Goal: Task Accomplishment & Management: Use online tool/utility

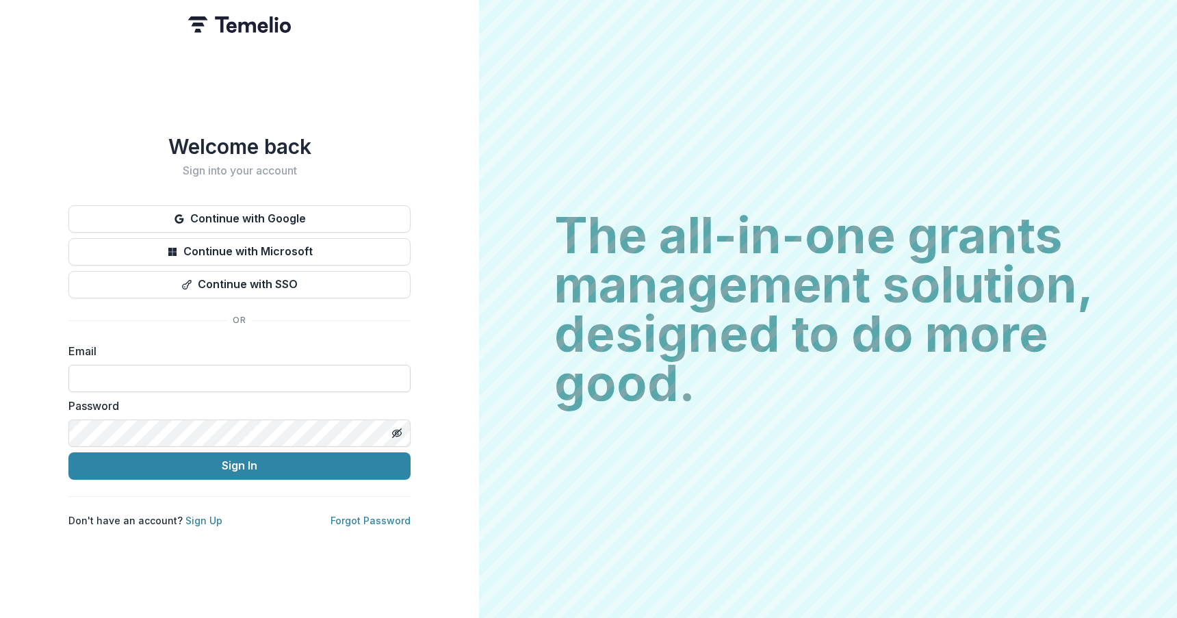
click at [235, 380] on input at bounding box center [239, 378] width 342 height 27
type input "**********"
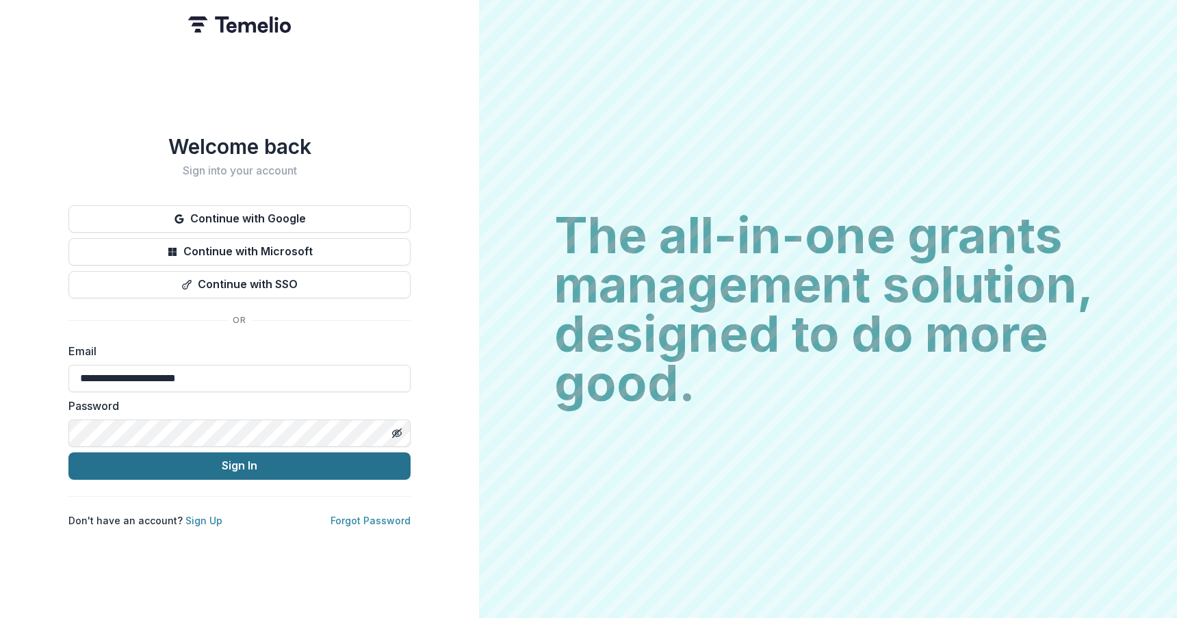
click at [272, 457] on button "Sign In" at bounding box center [239, 465] width 342 height 27
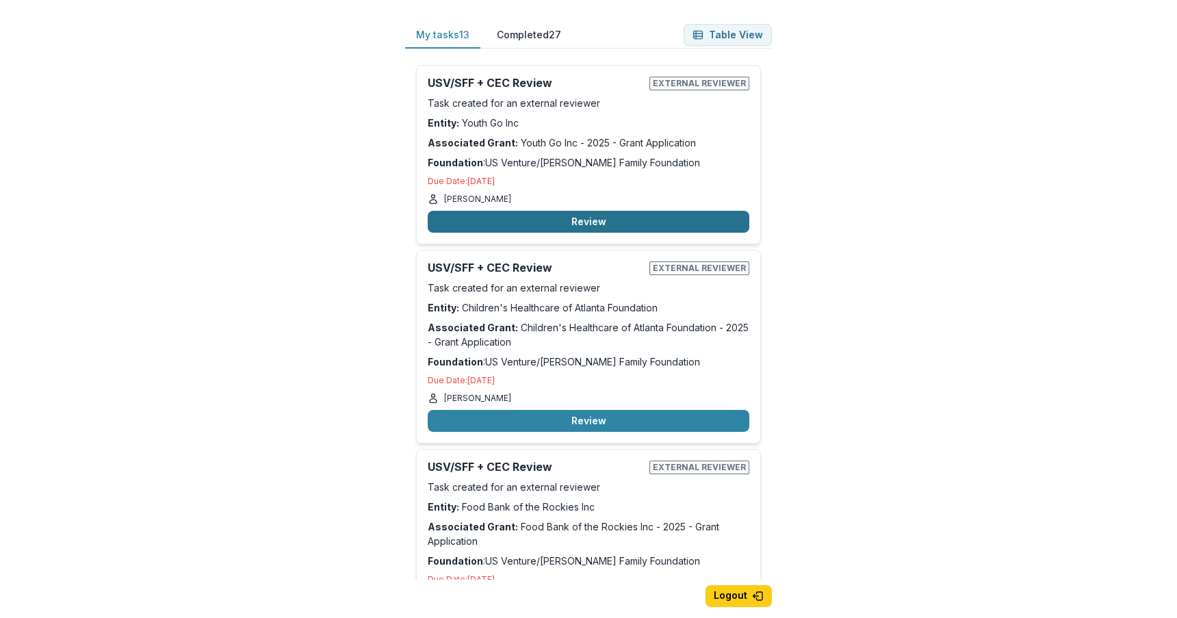
click at [545, 220] on button "Review" at bounding box center [589, 222] width 322 height 22
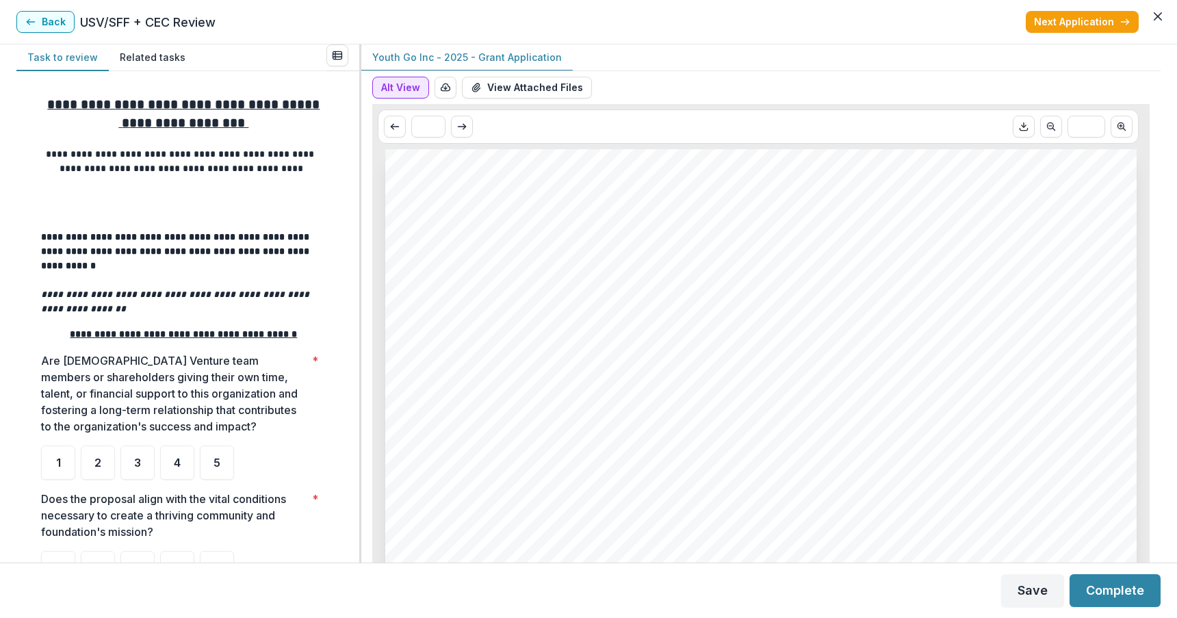
click at [398, 83] on button "Alt View" at bounding box center [400, 88] width 57 height 22
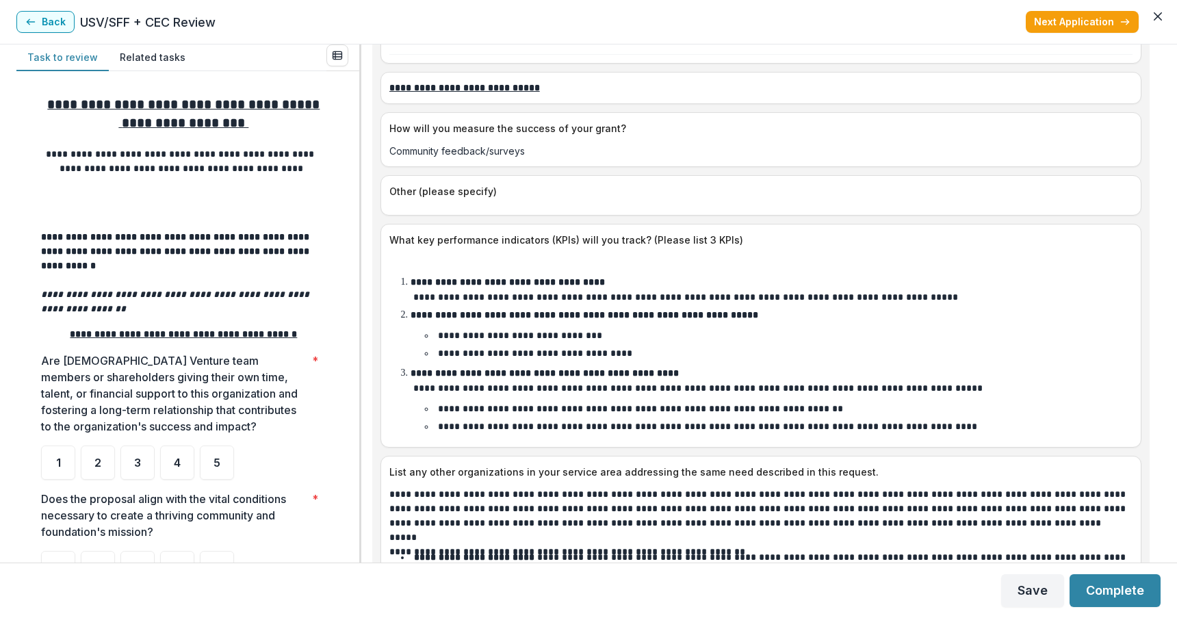
scroll to position [3969, 0]
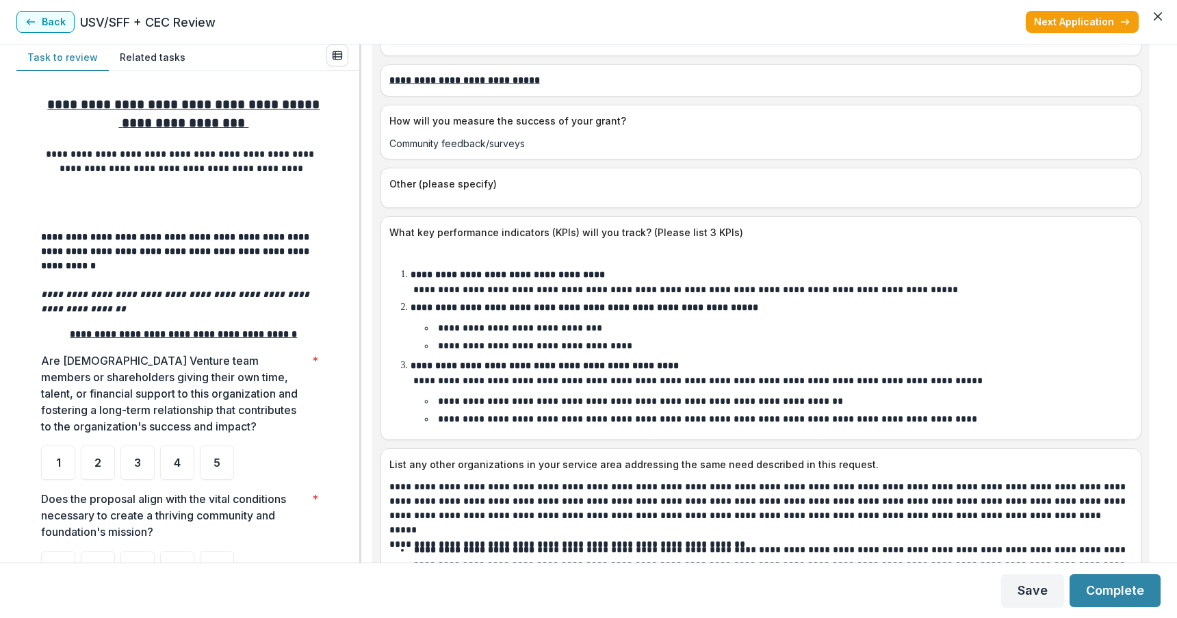
click at [1157, 433] on div "**********" at bounding box center [760, 303] width 799 height 518
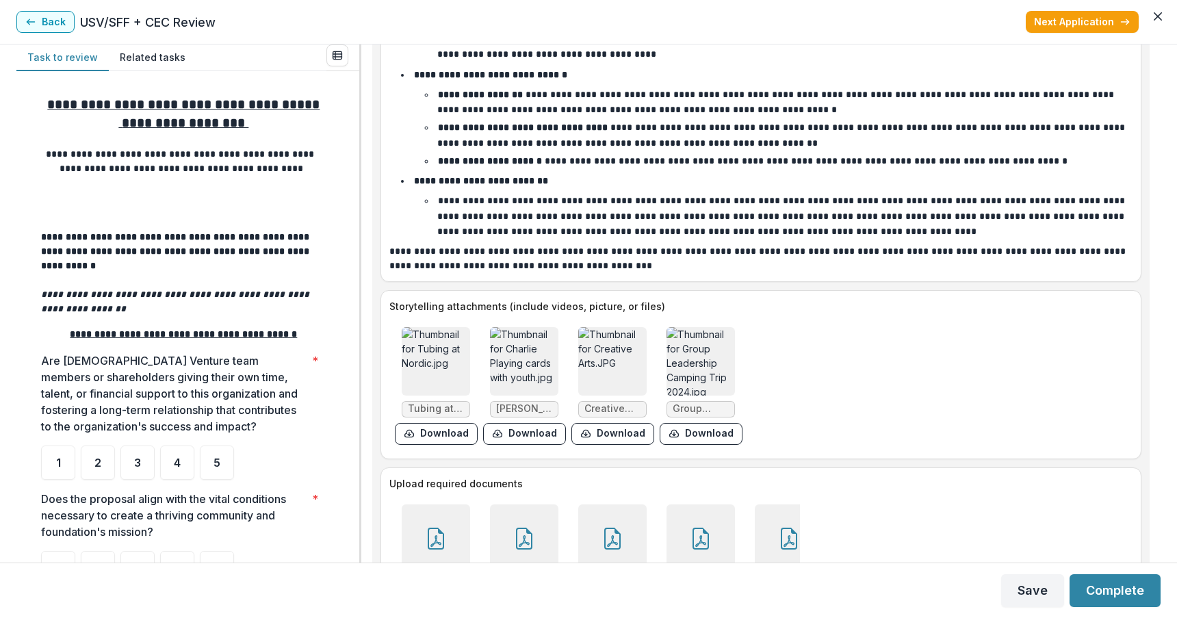
scroll to position [5297, 0]
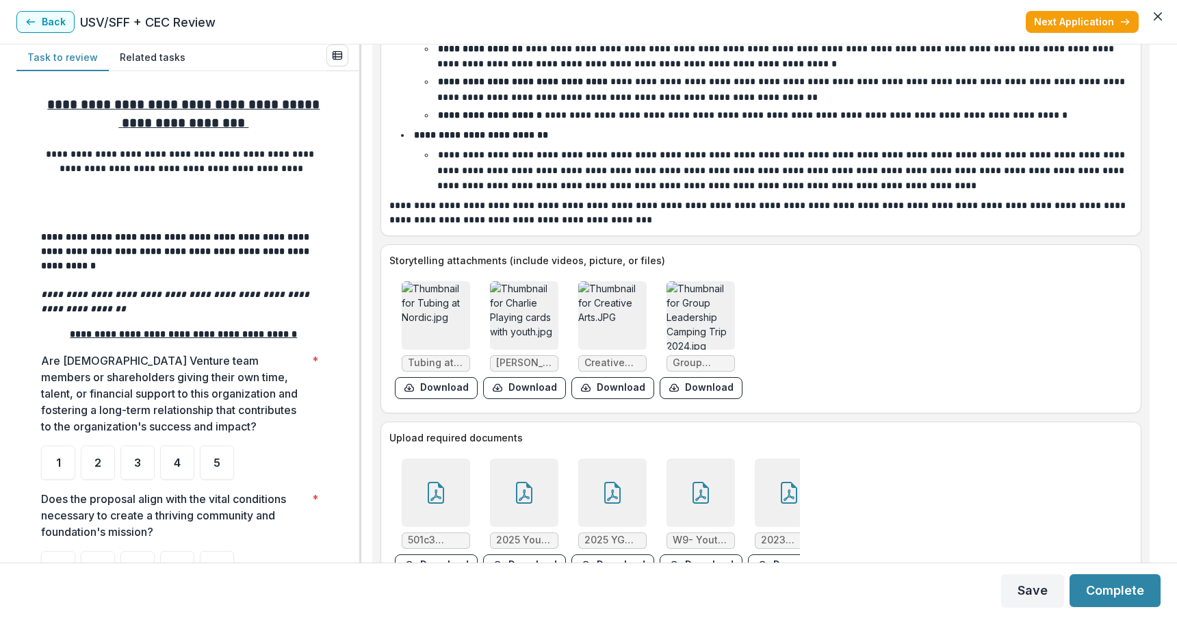
click at [428, 482] on icon at bounding box center [436, 493] width 16 height 22
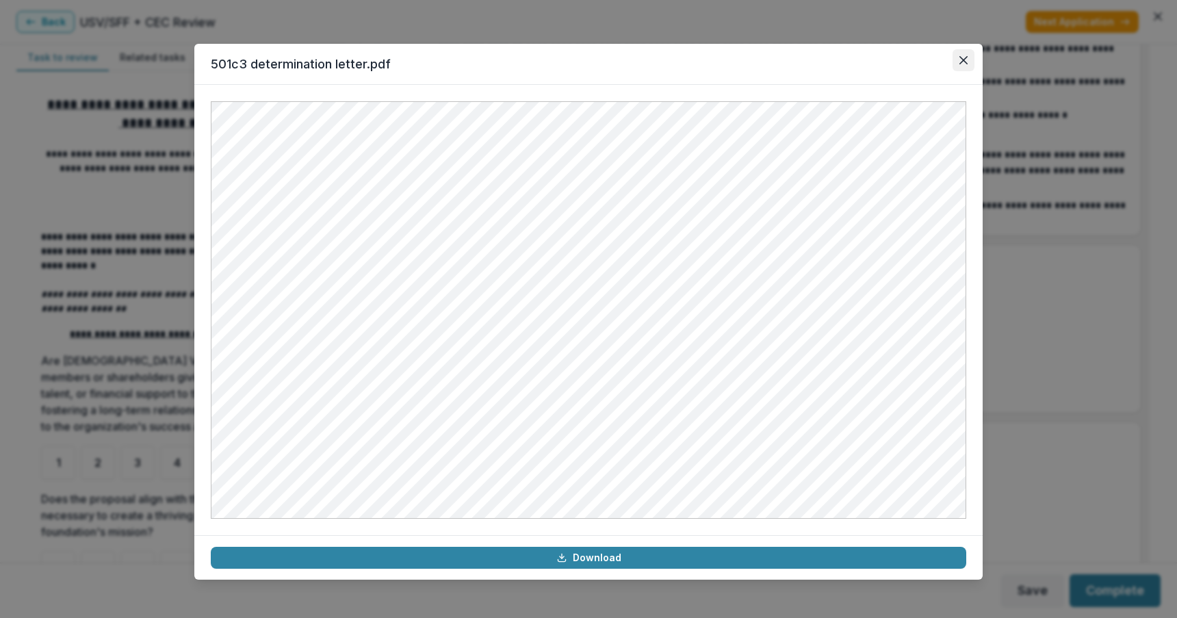
click at [962, 56] on icon "Close" at bounding box center [963, 60] width 8 height 8
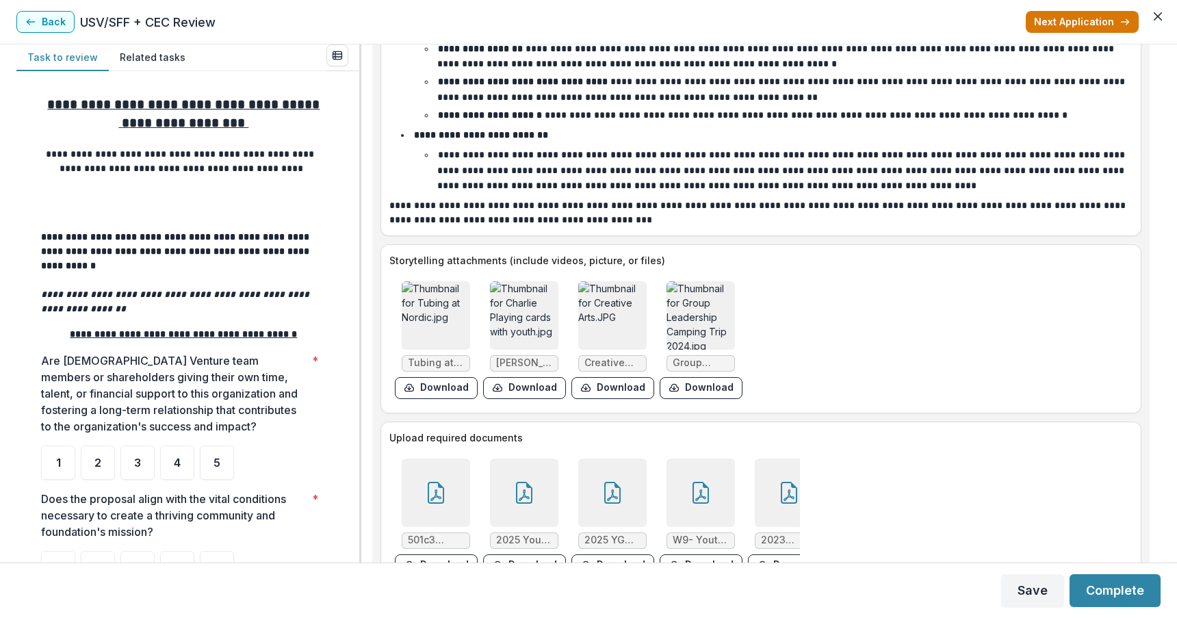
click at [1044, 20] on button "Next Application" at bounding box center [1082, 22] width 113 height 22
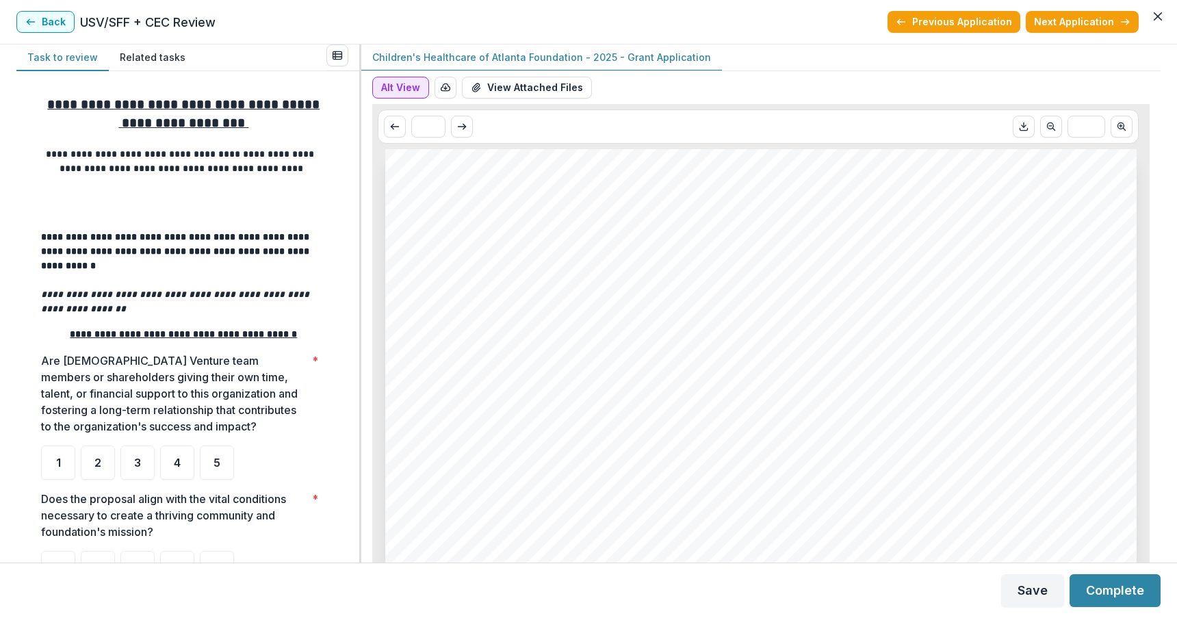
click at [407, 86] on button "Alt View" at bounding box center [400, 88] width 57 height 22
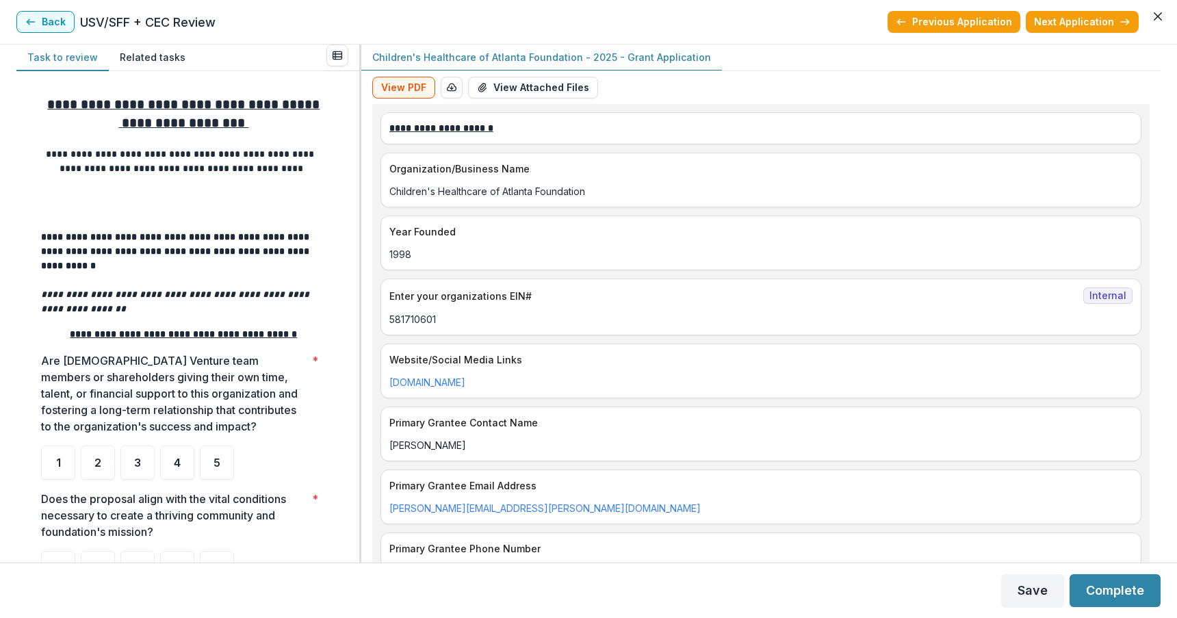
click at [1162, 141] on div "**********" at bounding box center [588, 303] width 1177 height 518
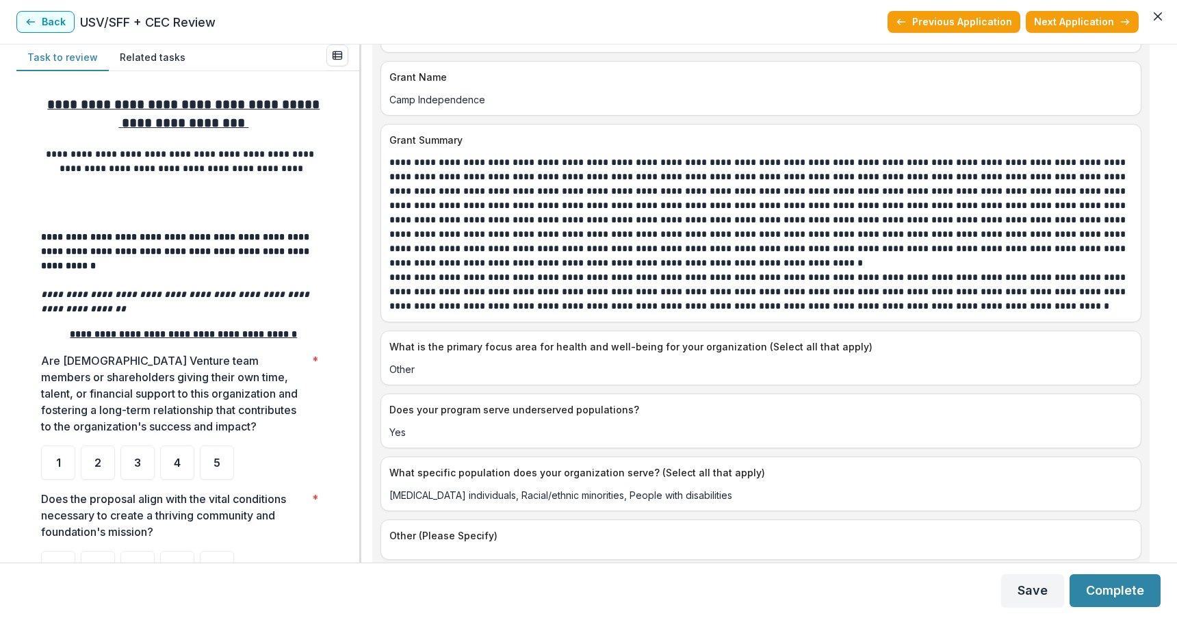
scroll to position [1338, 0]
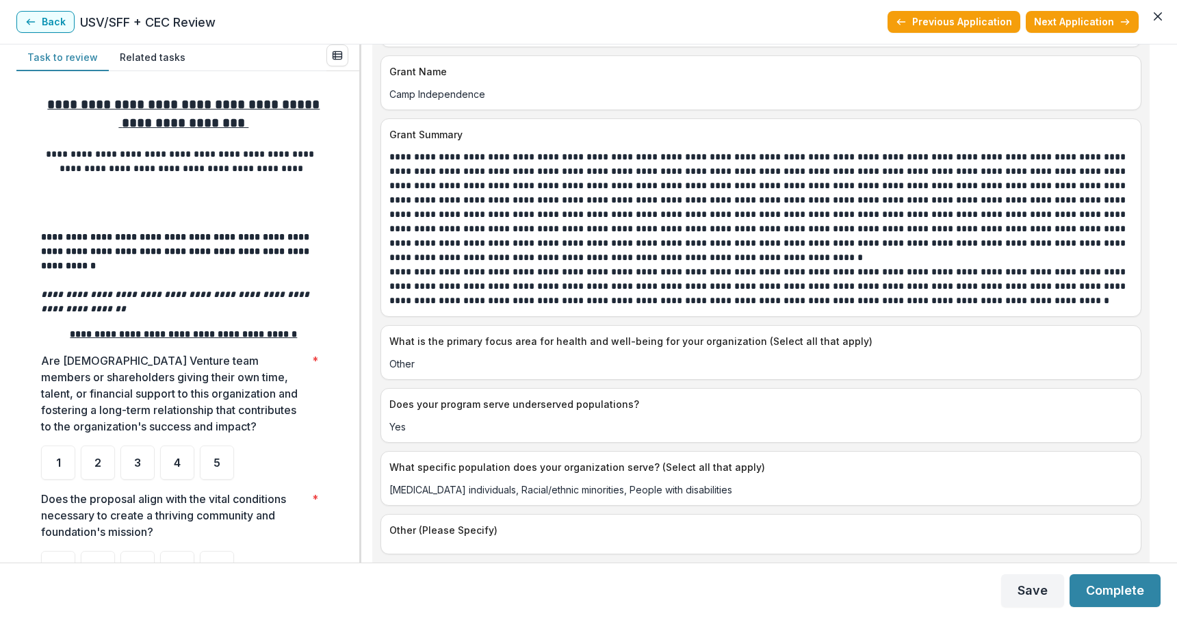
click at [1159, 257] on div "**********" at bounding box center [588, 303] width 1177 height 518
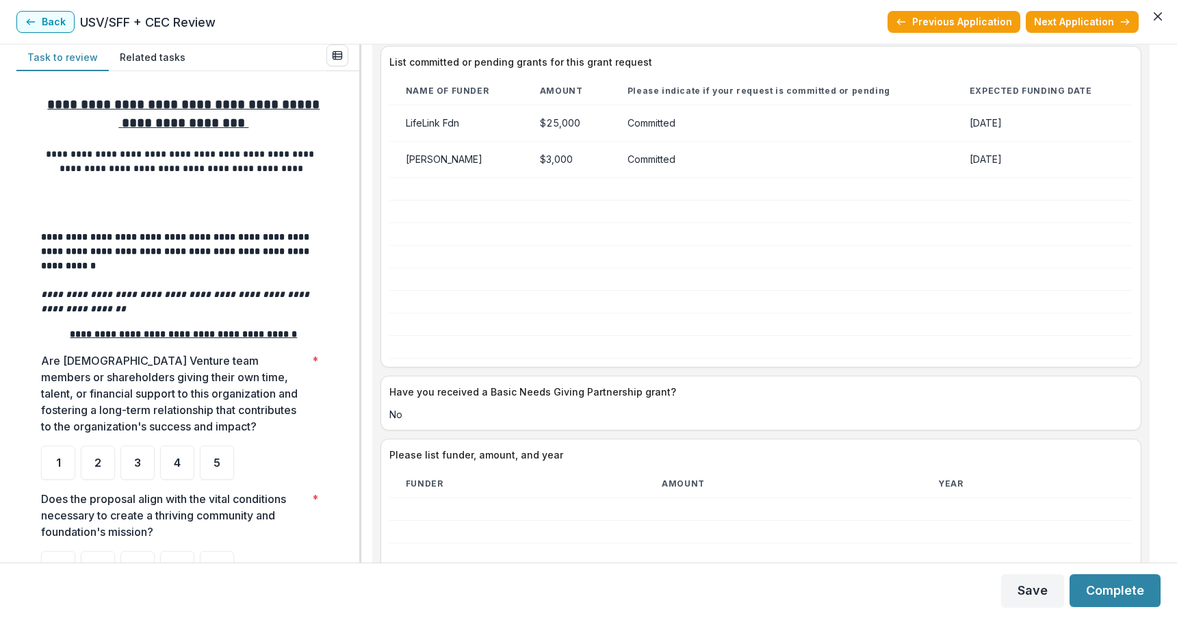
scroll to position [2861, 0]
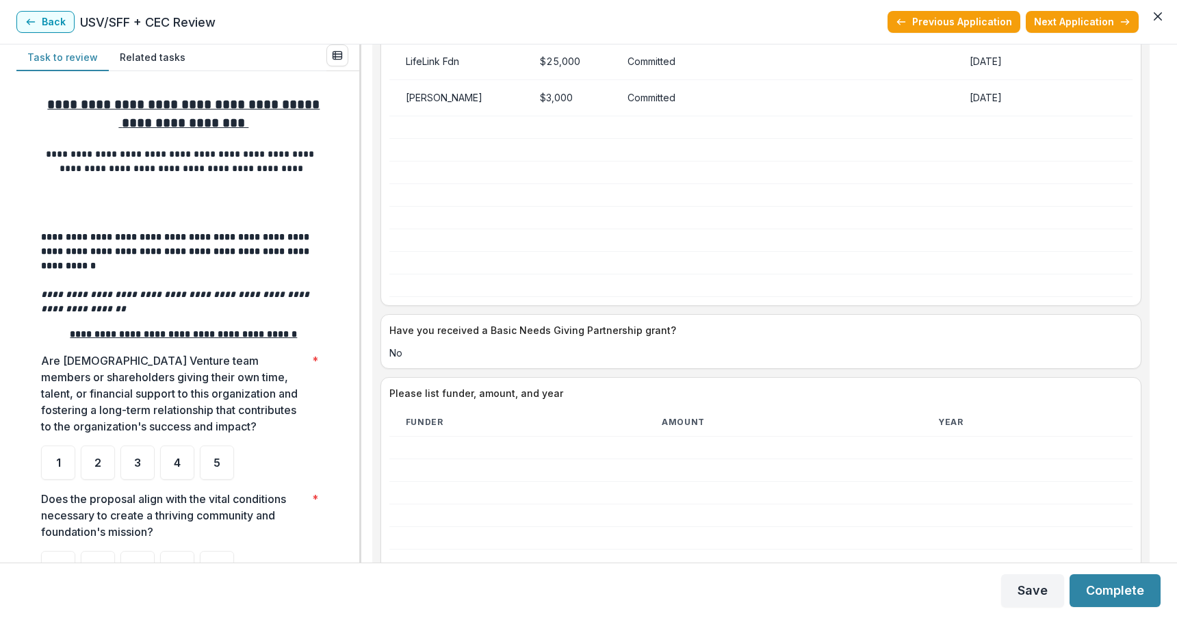
drag, startPoint x: 1156, startPoint y: 407, endPoint x: 1157, endPoint y: 432, distance: 25.4
click at [1157, 432] on div "**********" at bounding box center [760, 303] width 799 height 518
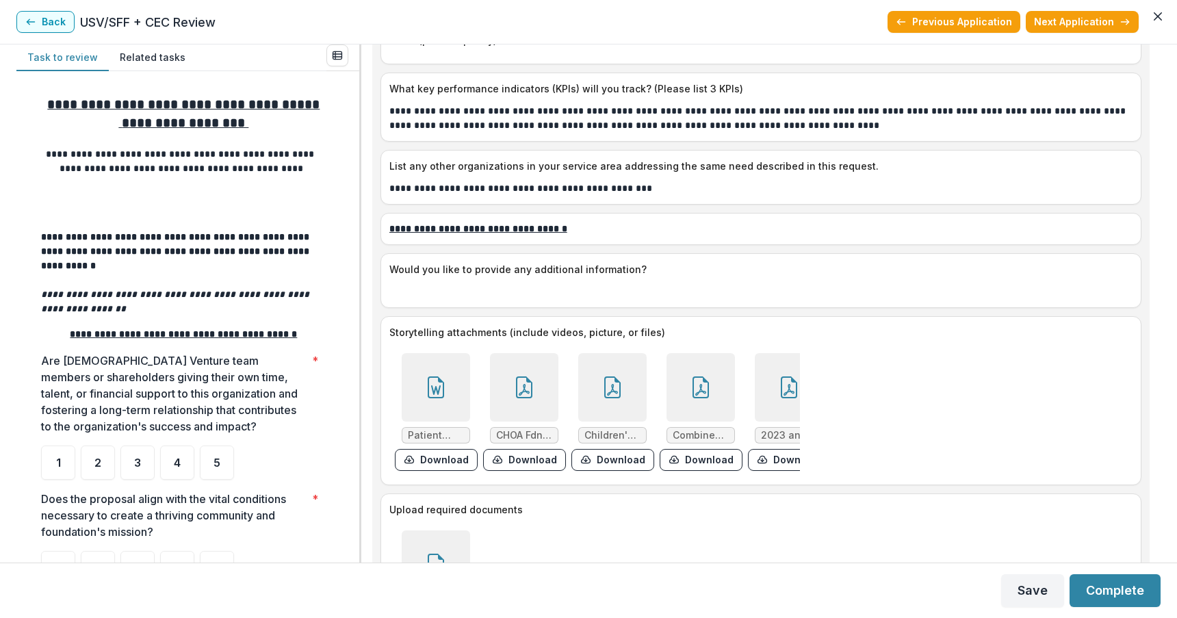
scroll to position [3632, 0]
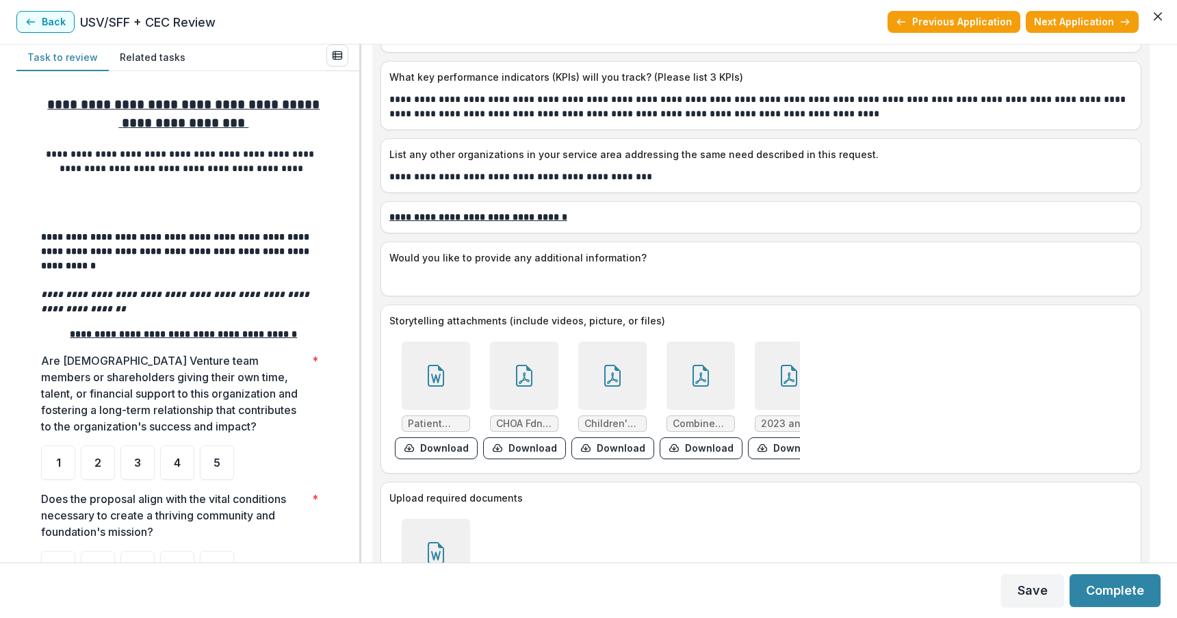
click at [526, 384] on icon at bounding box center [524, 376] width 22 height 22
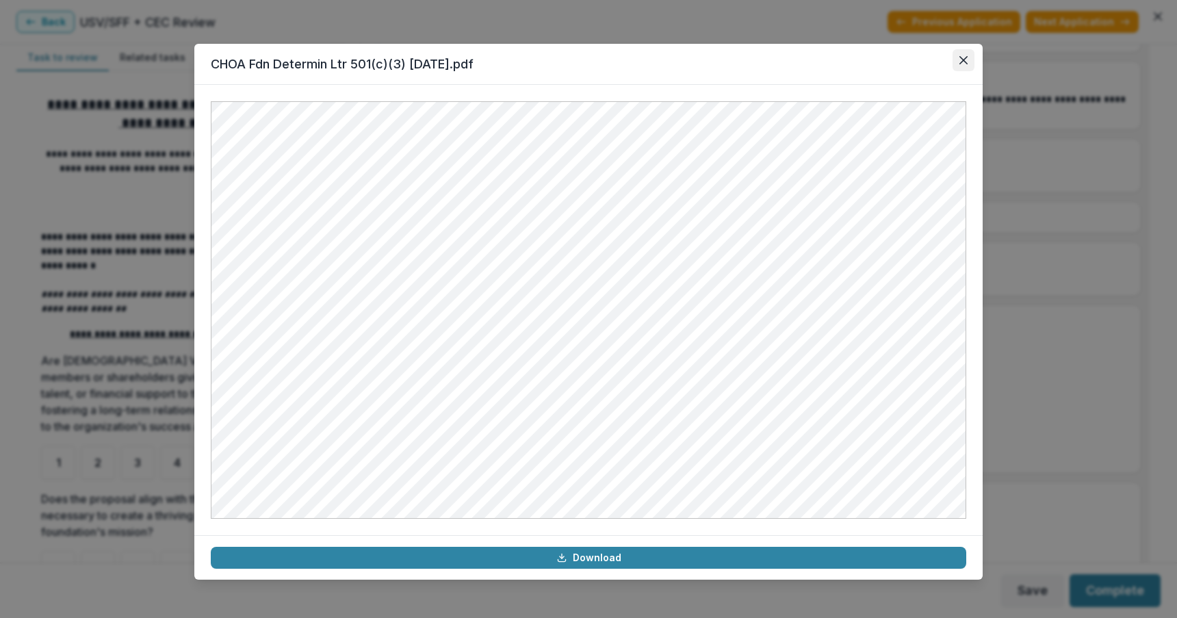
click at [964, 60] on icon "Close" at bounding box center [963, 60] width 8 height 8
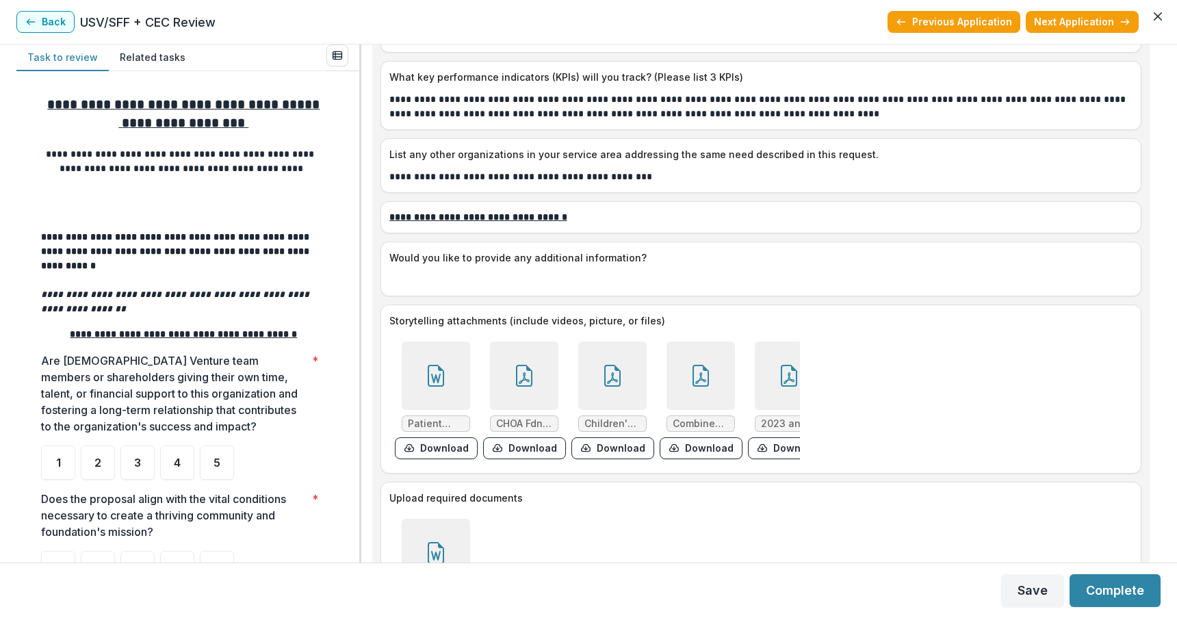
click at [612, 370] on icon at bounding box center [612, 376] width 16 height 22
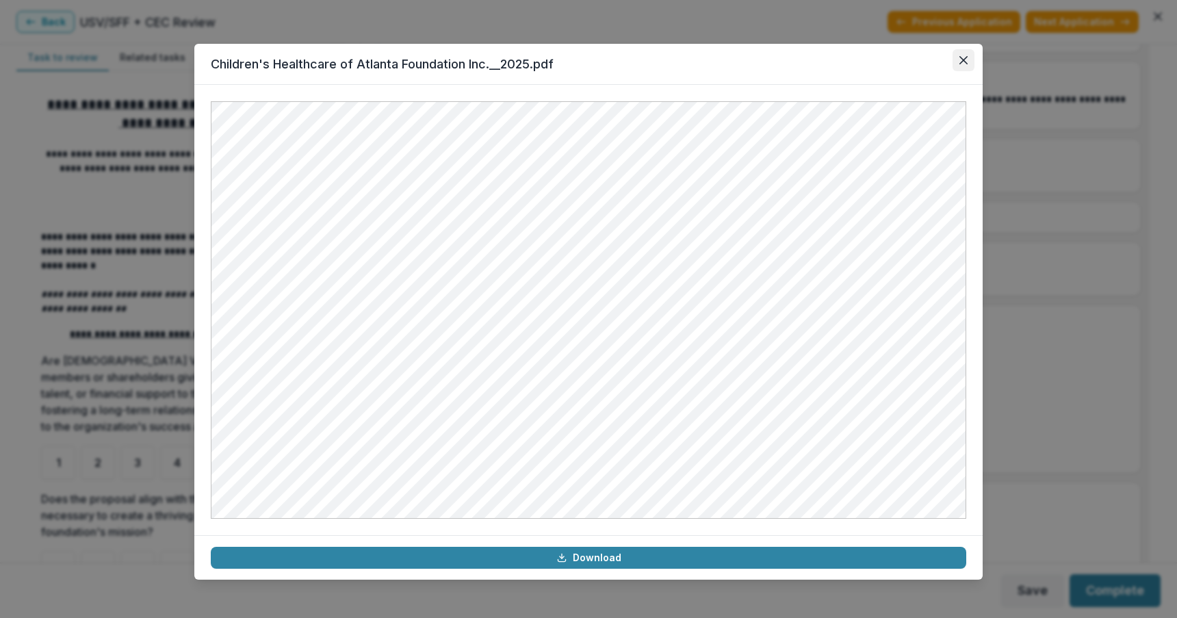
click at [967, 63] on icon "Close" at bounding box center [963, 60] width 8 height 8
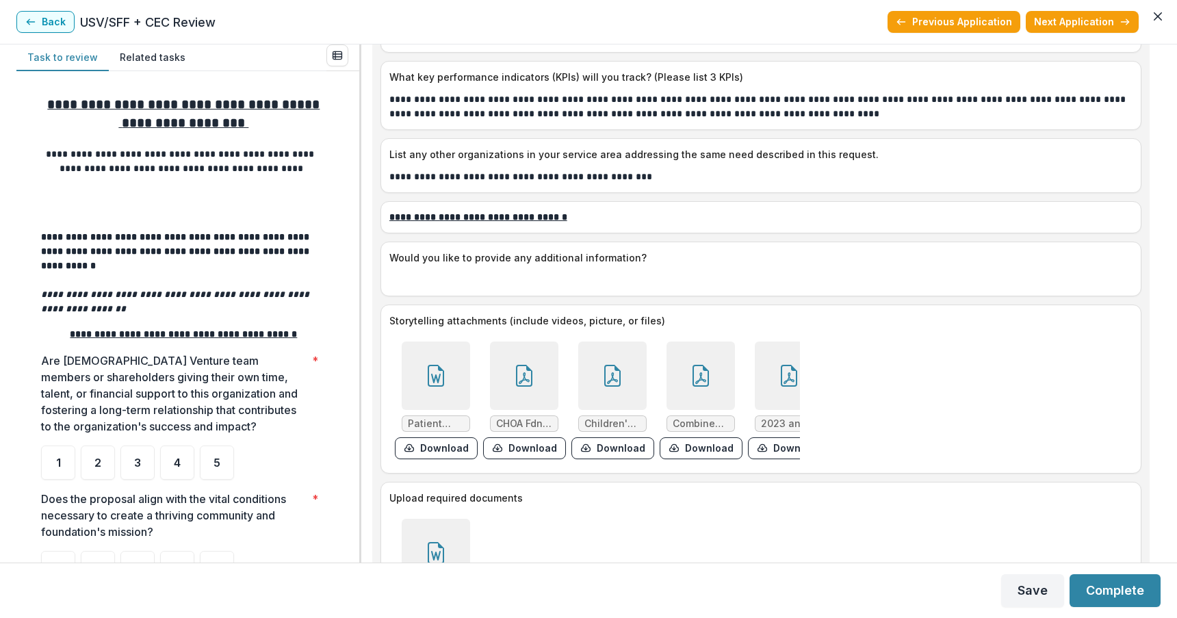
click at [699, 362] on div at bounding box center [701, 375] width 68 height 68
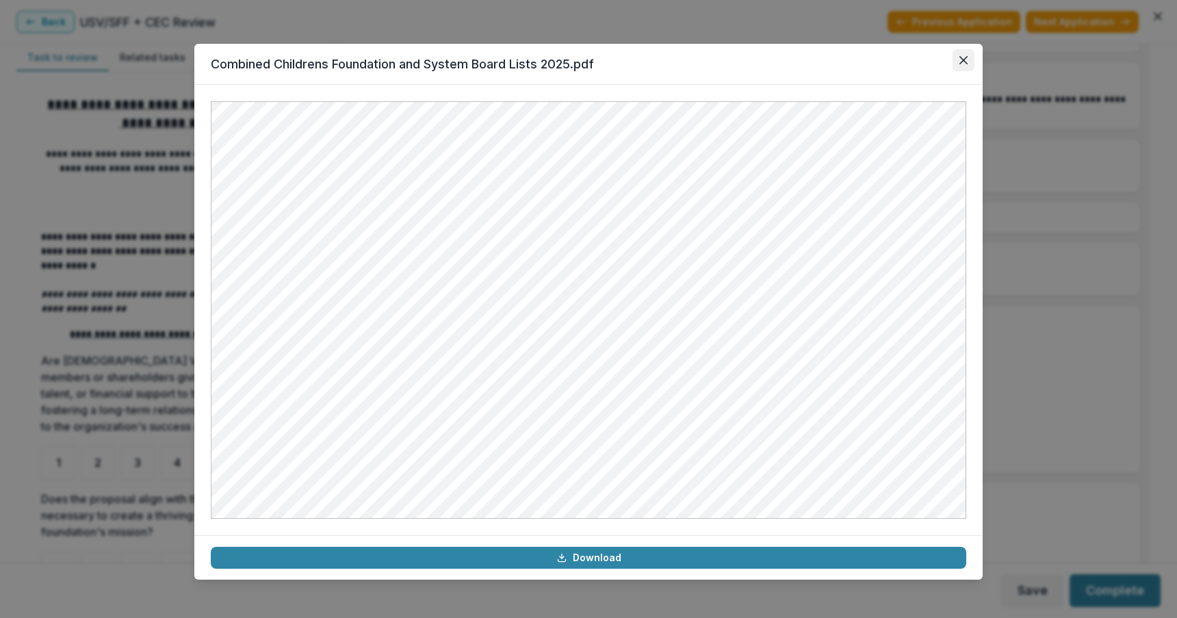
click at [967, 64] on button "Close" at bounding box center [964, 60] width 22 height 22
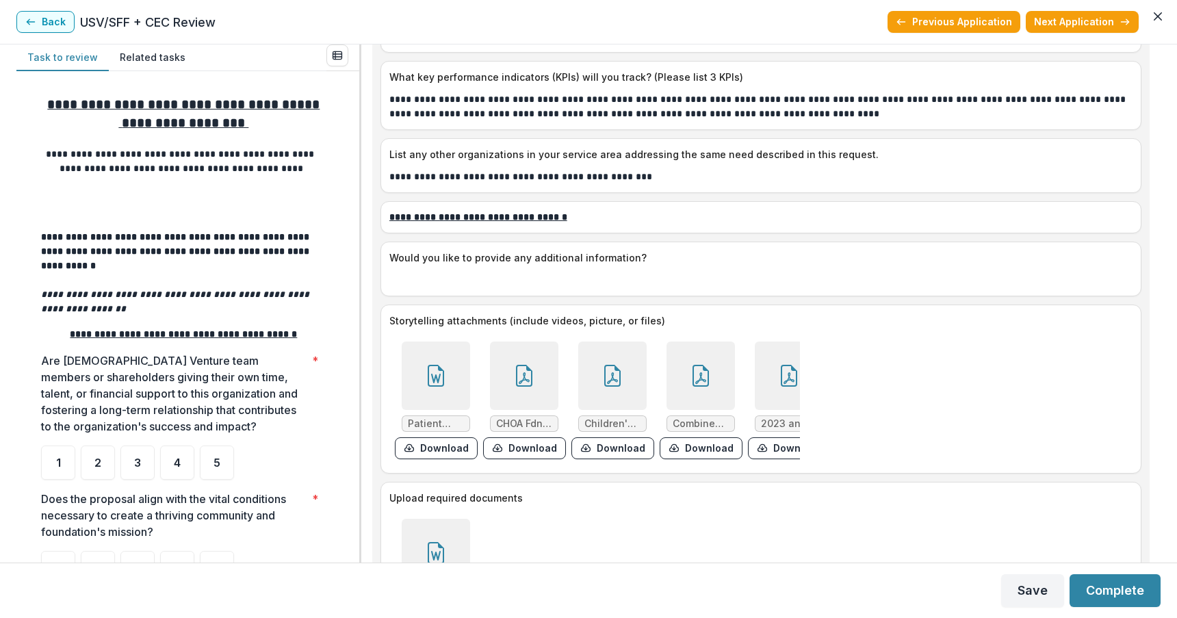
click at [778, 371] on icon at bounding box center [789, 376] width 22 height 22
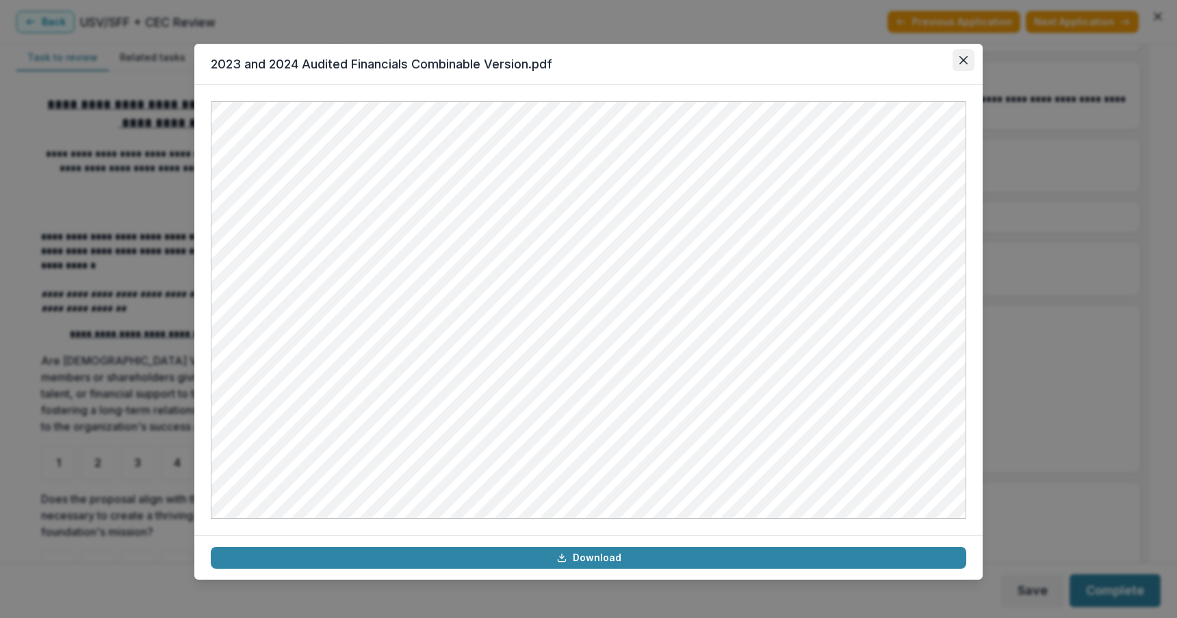
click at [968, 59] on button "Close" at bounding box center [964, 60] width 22 height 22
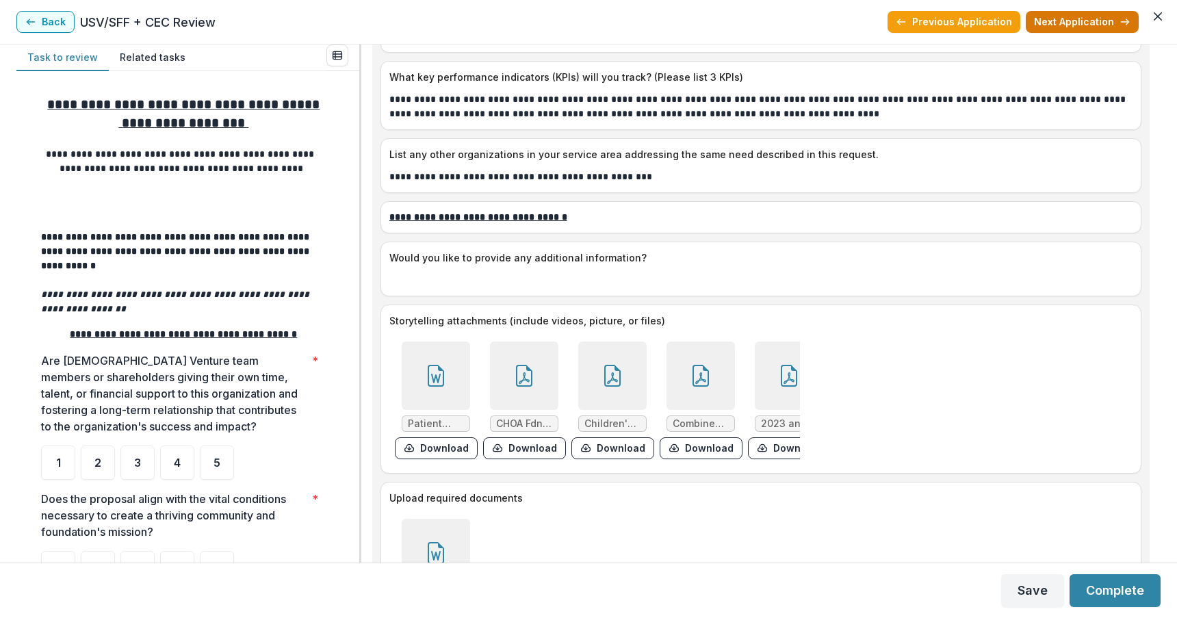
click at [1057, 16] on button "Next Application" at bounding box center [1082, 22] width 113 height 22
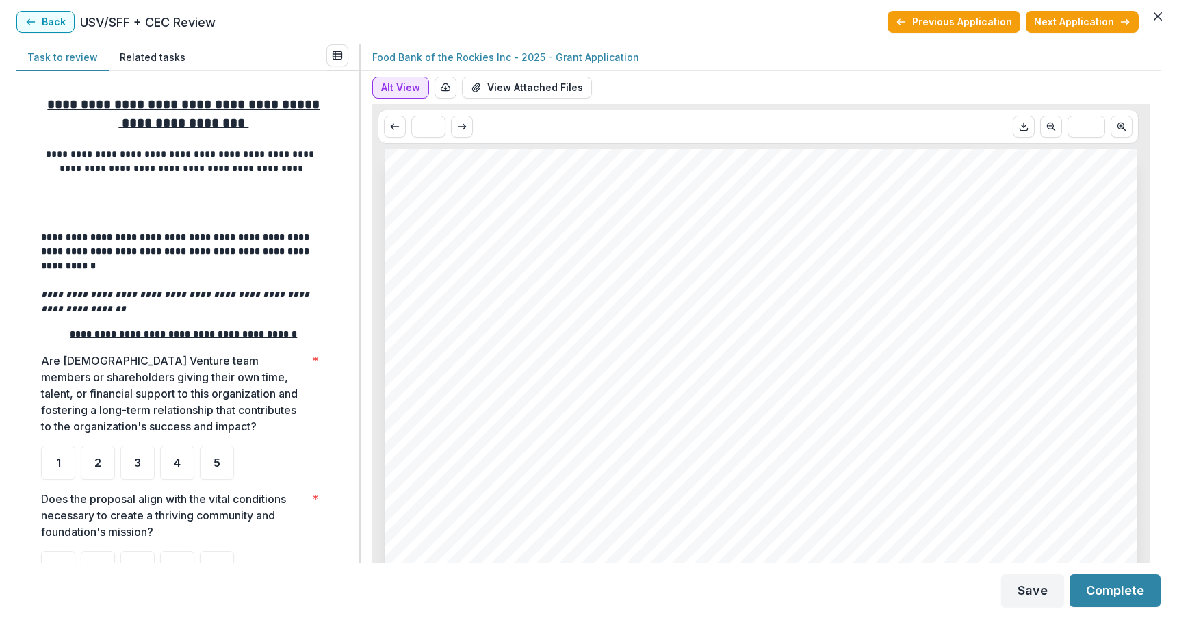
click at [396, 83] on button "Alt View" at bounding box center [400, 88] width 57 height 22
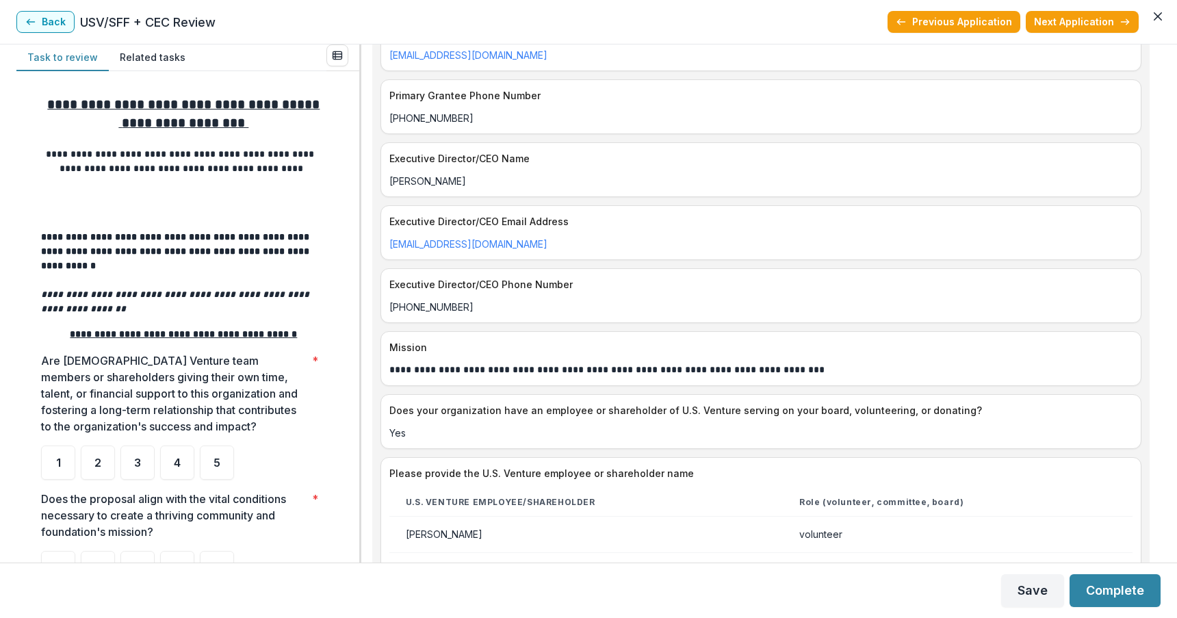
scroll to position [907, 0]
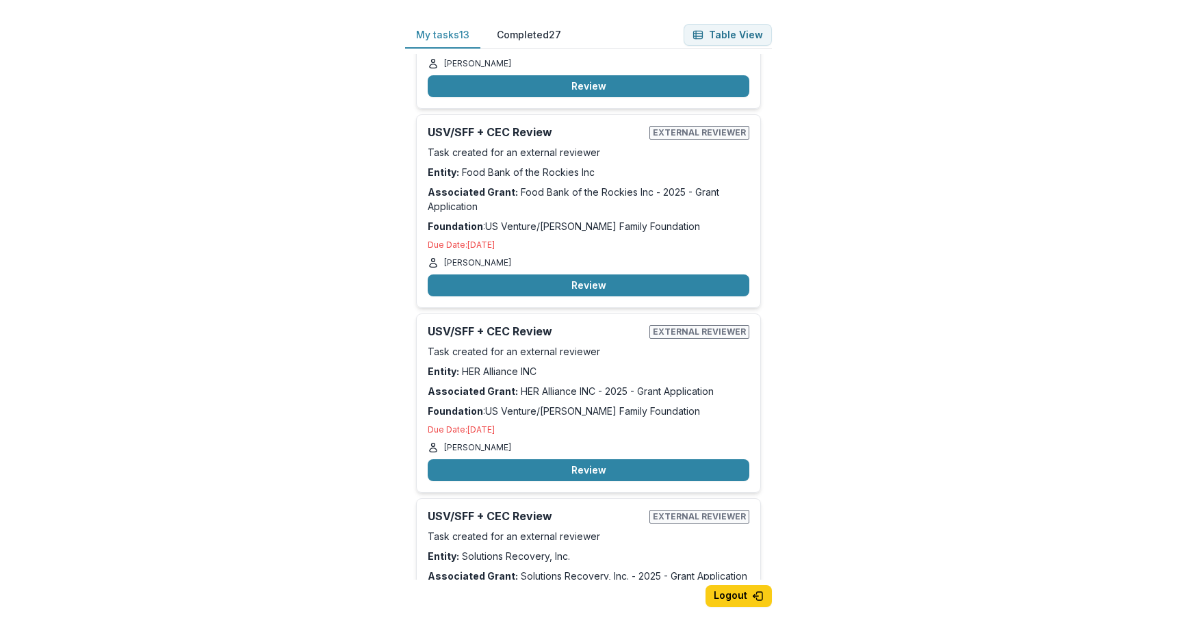
scroll to position [337, 0]
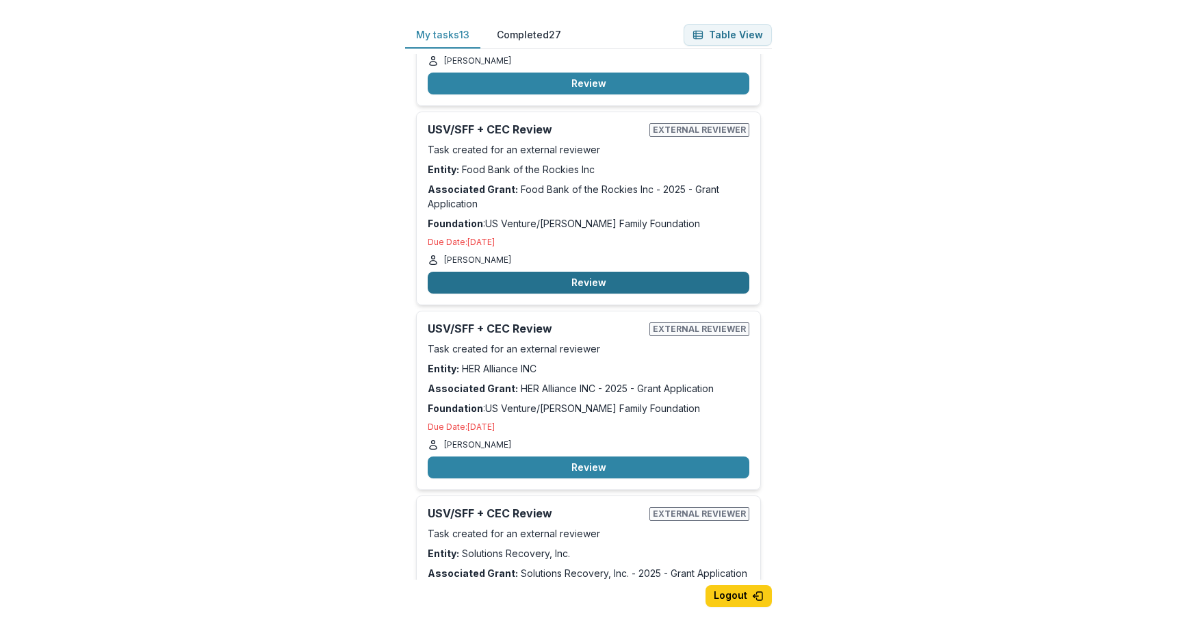
drag, startPoint x: 591, startPoint y: 281, endPoint x: 553, endPoint y: 280, distance: 37.7
click at [553, 280] on button "Review" at bounding box center [589, 283] width 322 height 22
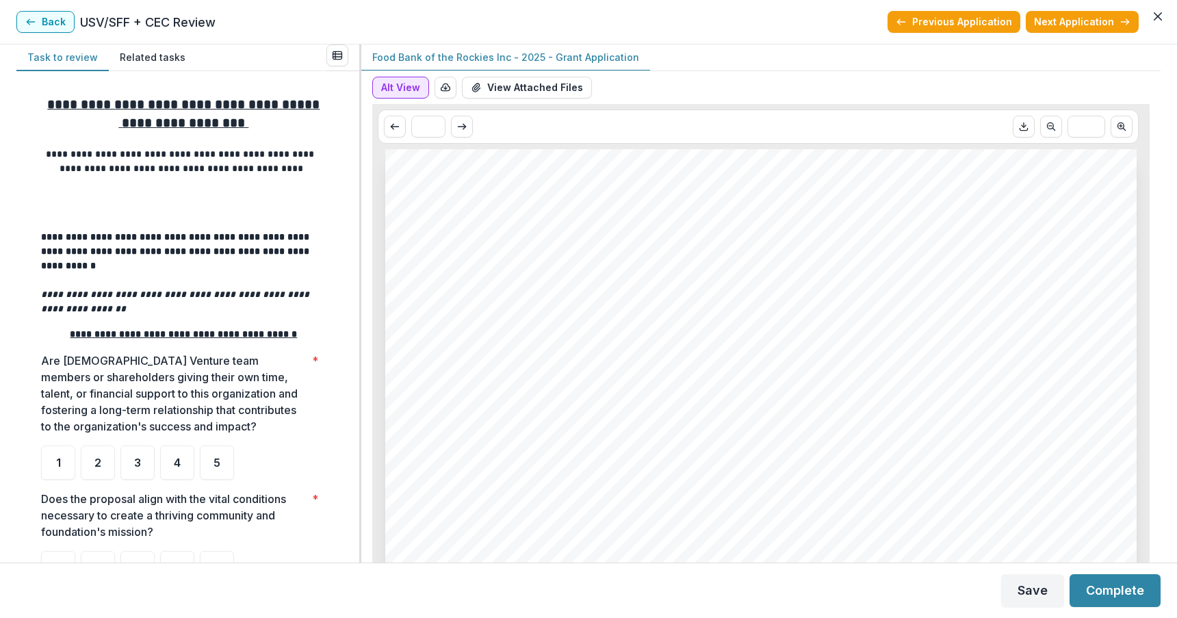
click at [400, 91] on button "Alt View" at bounding box center [400, 88] width 57 height 22
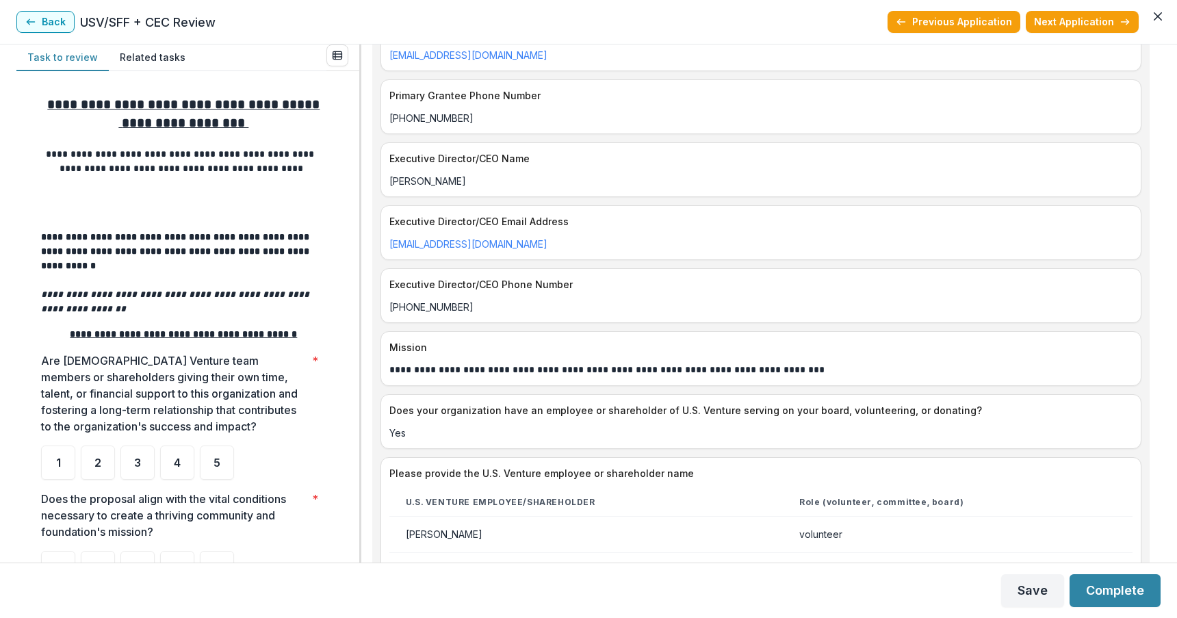
scroll to position [907, 0]
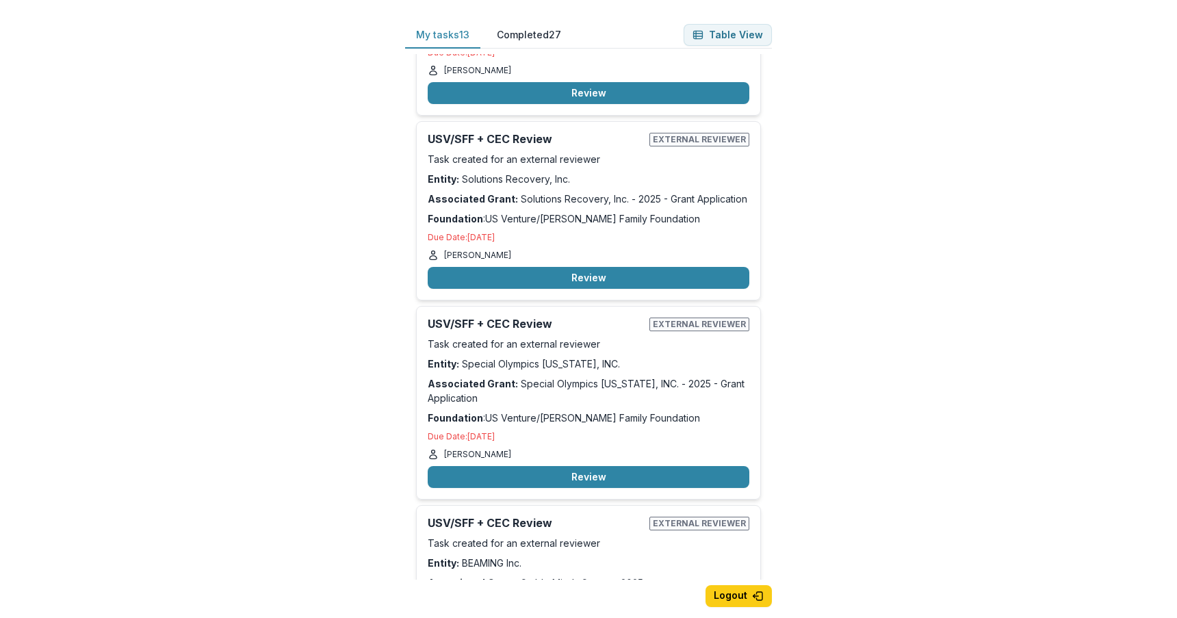
scroll to position [714, 0]
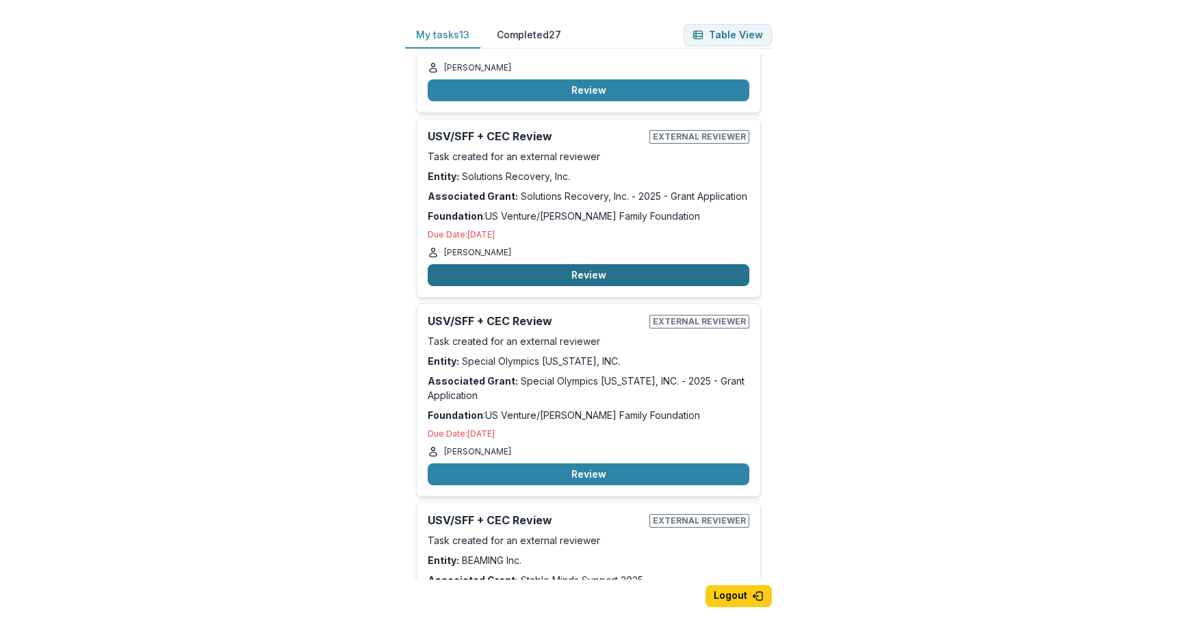
click at [578, 274] on button "Review" at bounding box center [589, 275] width 322 height 22
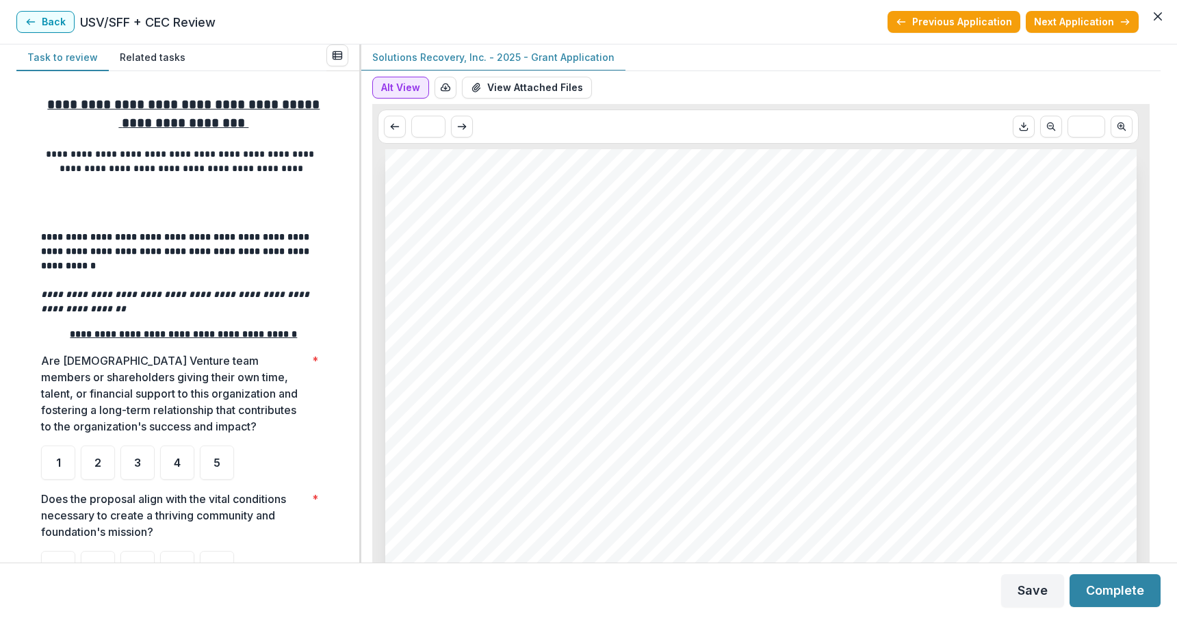
click at [391, 86] on button "Alt View" at bounding box center [400, 88] width 57 height 22
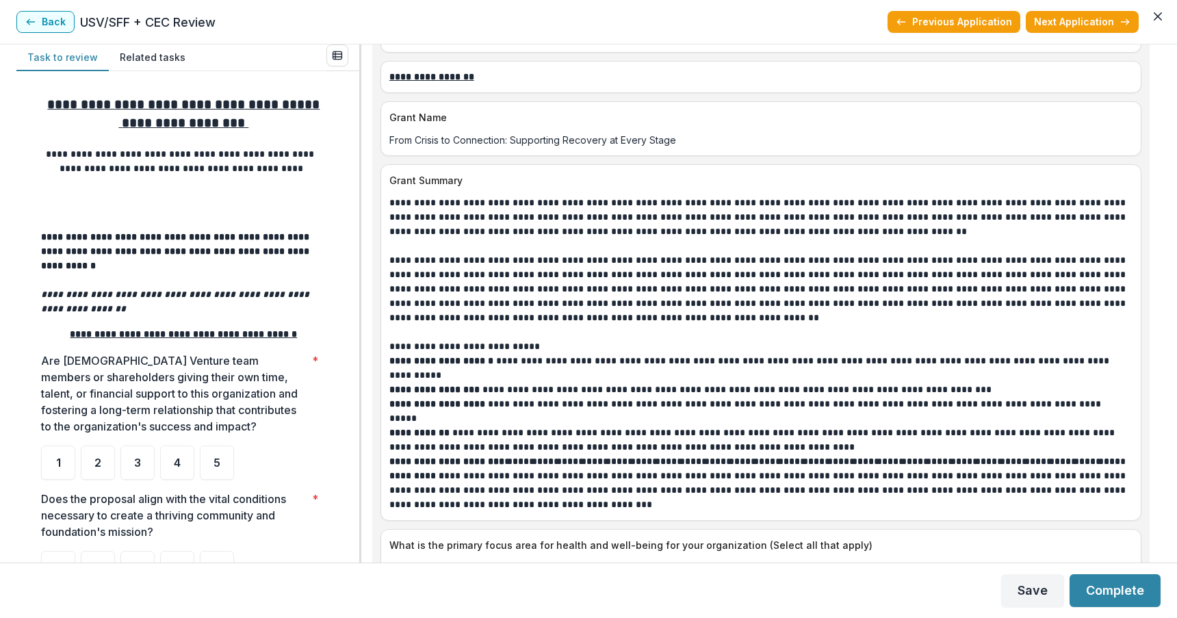
scroll to position [1293, 0]
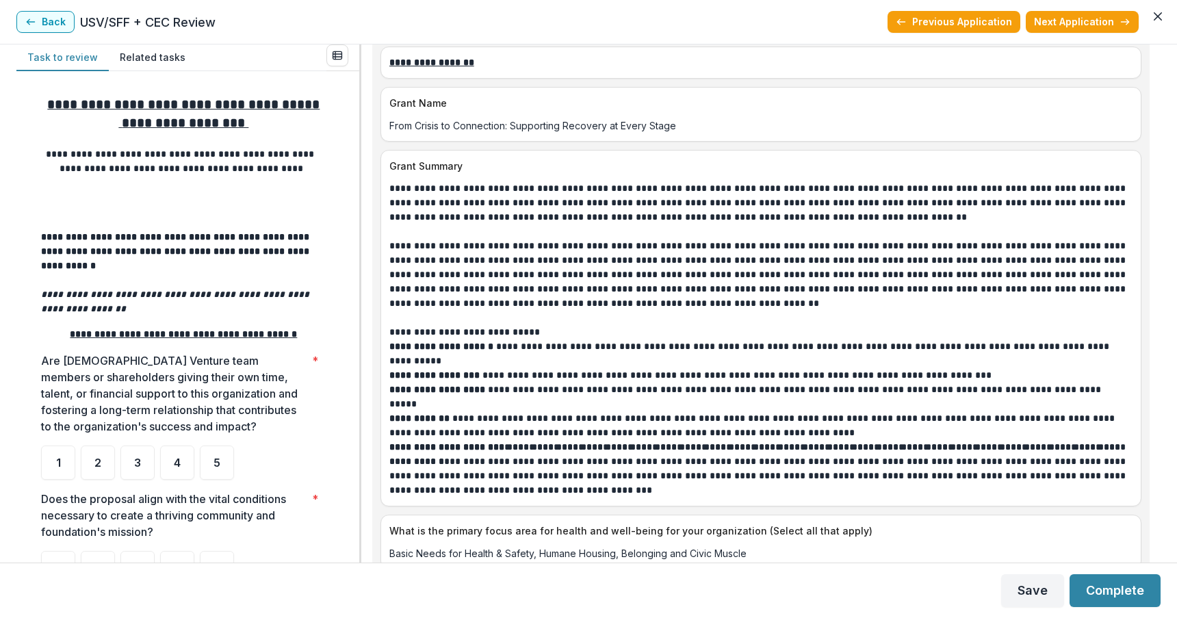
click at [1162, 203] on div "**********" at bounding box center [588, 303] width 1177 height 518
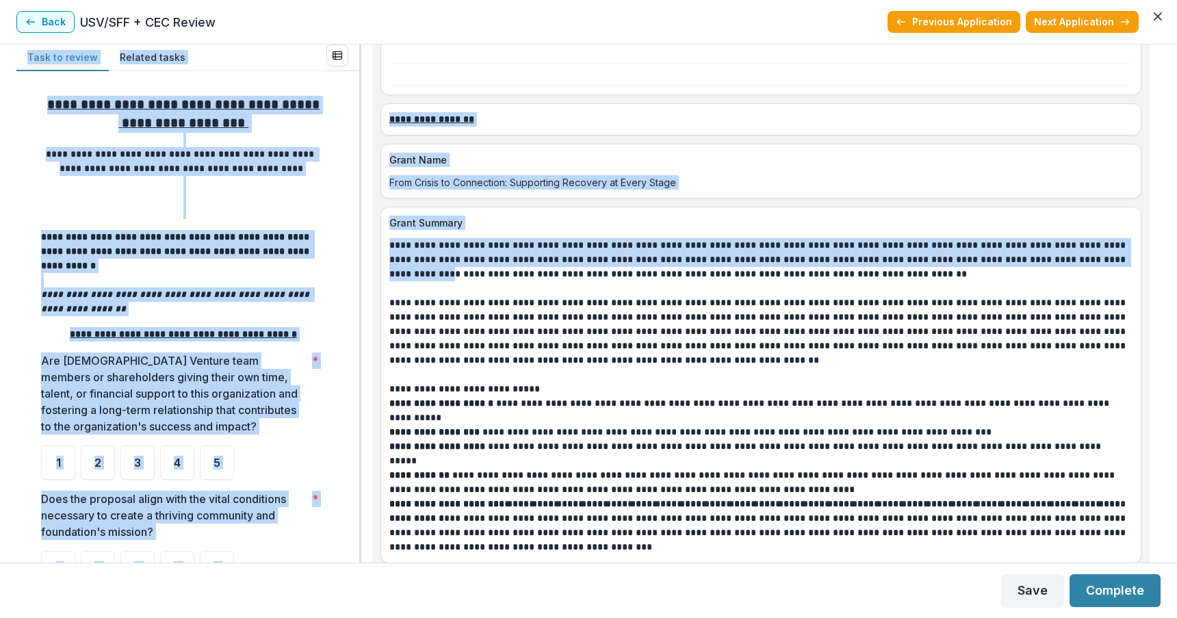
drag, startPoint x: 1156, startPoint y: 200, endPoint x: 1152, endPoint y: 31, distance: 169.1
click at [1152, 31] on section "**********" at bounding box center [588, 309] width 1177 height 618
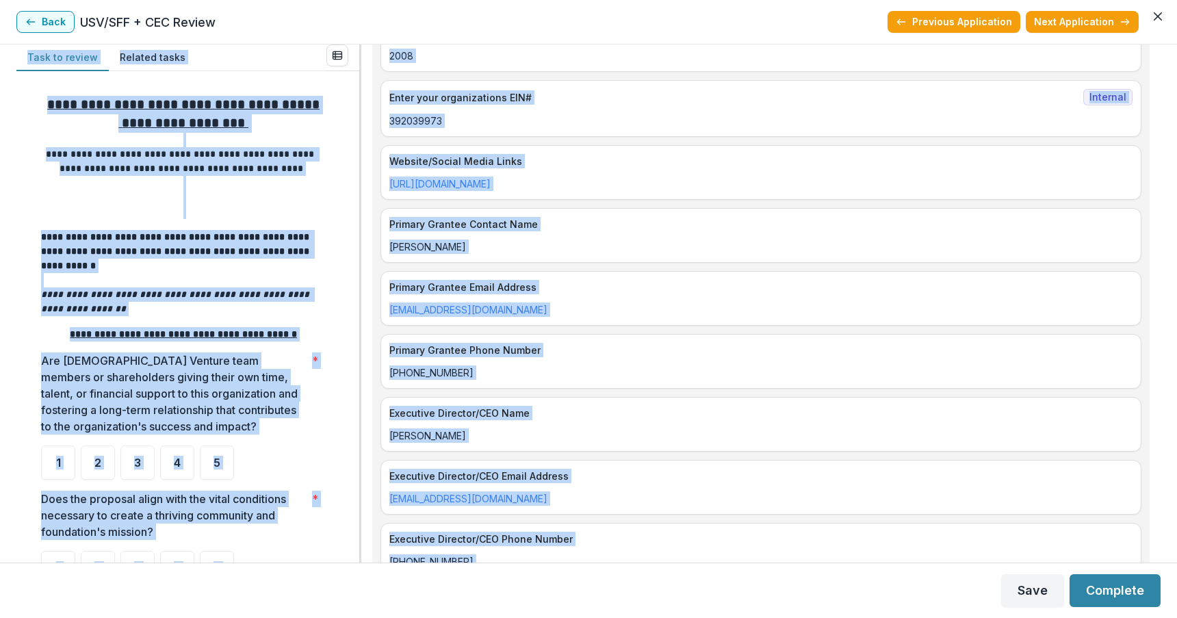
scroll to position [0, 0]
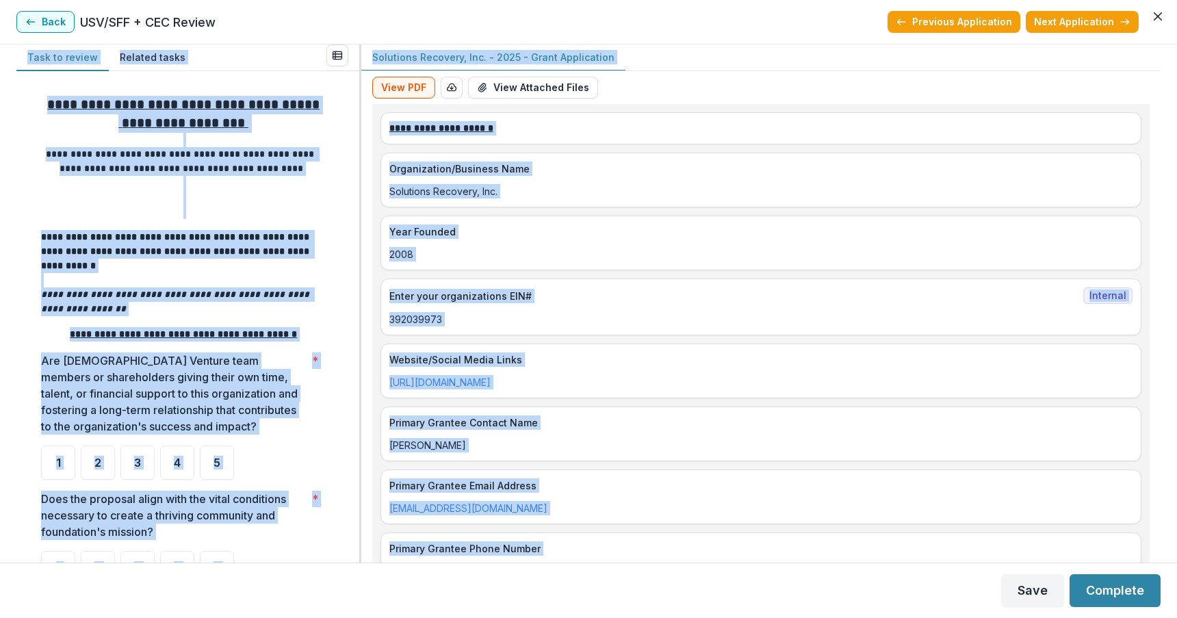
click at [968, 97] on div "View PDF Word Download Word Download (with field descriptions) Zip Download Pre…" at bounding box center [760, 90] width 777 height 27
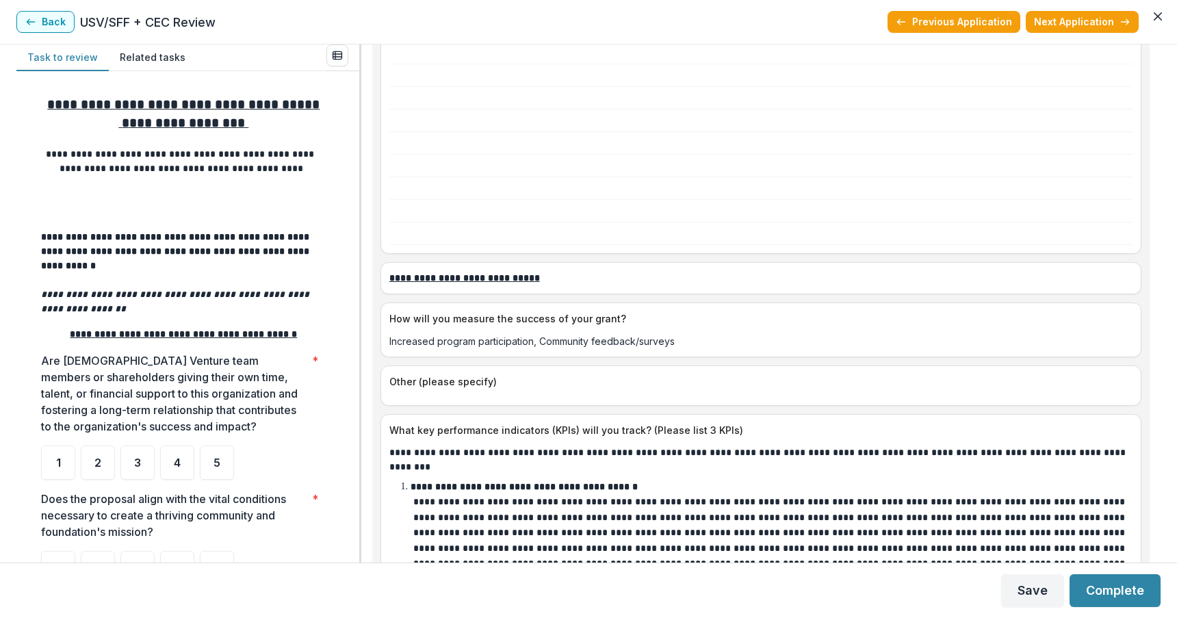
scroll to position [3592, 0]
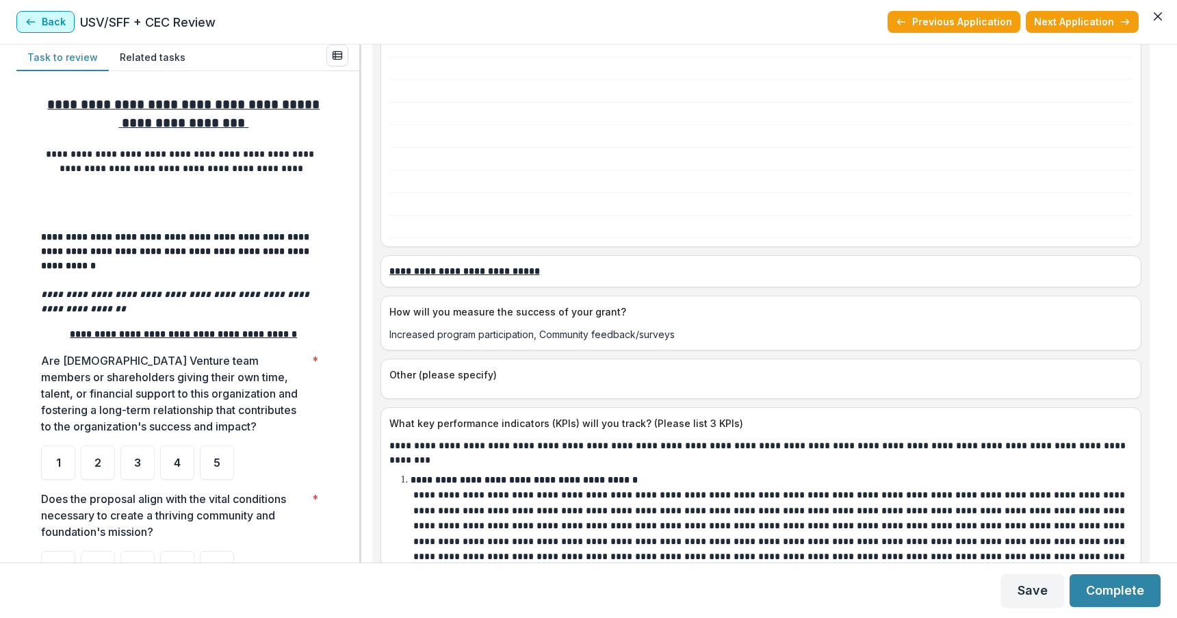
click at [53, 23] on button "Back" at bounding box center [45, 22] width 58 height 22
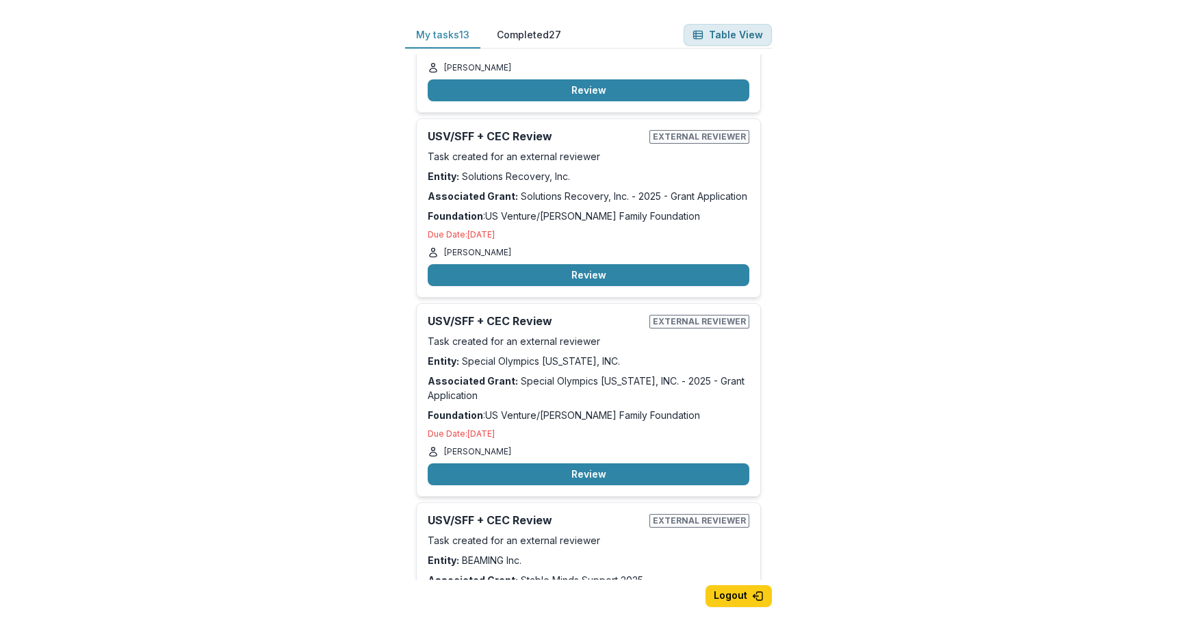
click at [719, 36] on button "Table View" at bounding box center [728, 35] width 88 height 22
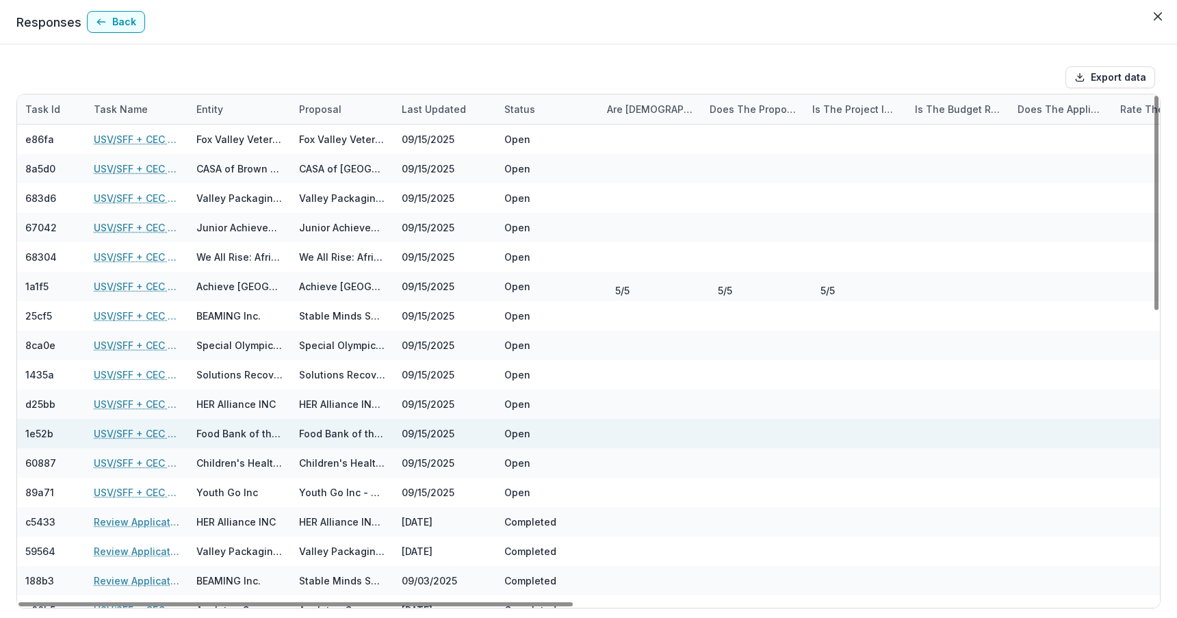
drag, startPoint x: 292, startPoint y: 604, endPoint x: 67, endPoint y: 440, distance: 278.3
click at [67, 602] on div at bounding box center [295, 604] width 554 height 4
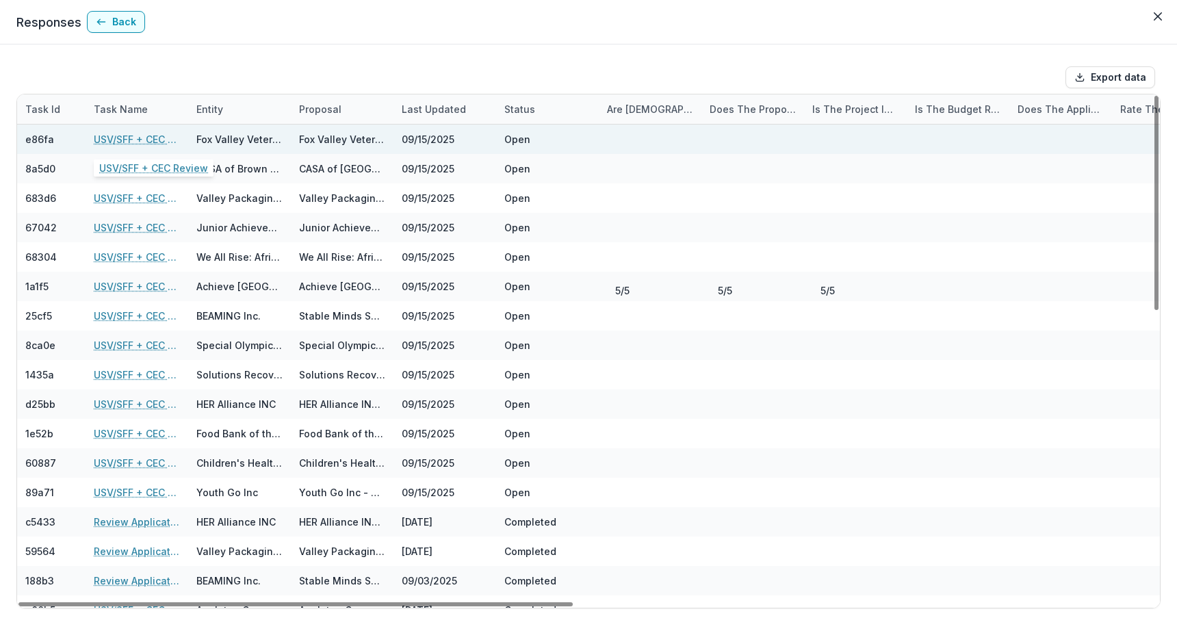
click at [149, 136] on link "USV/SFF + CEC Review" at bounding box center [137, 139] width 86 height 14
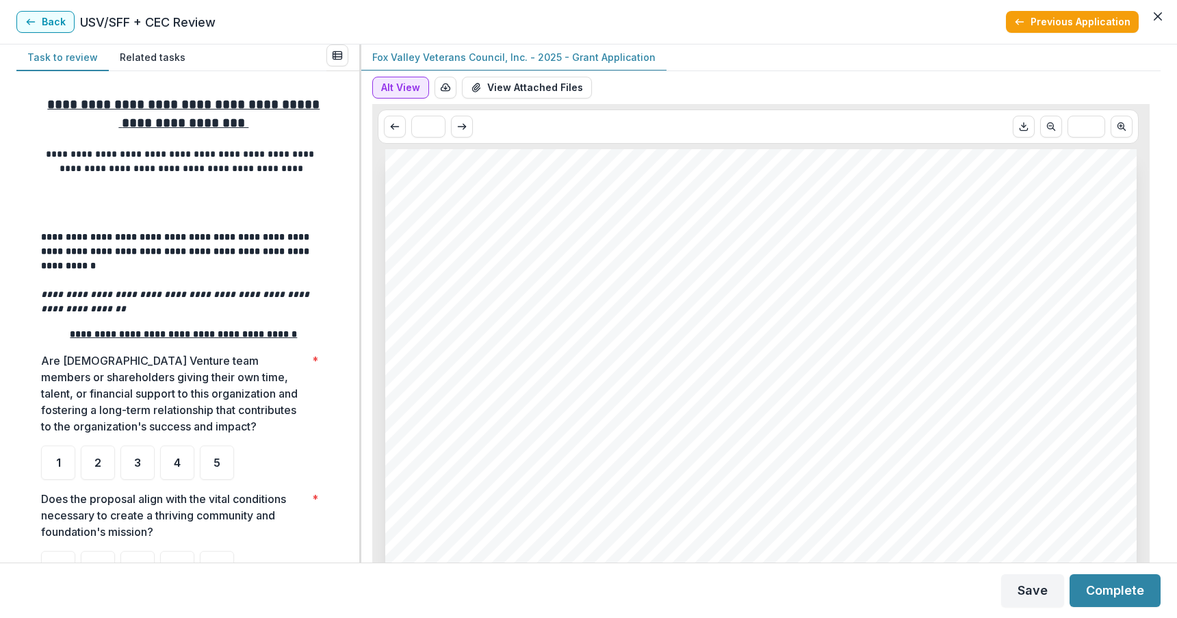
click at [398, 86] on button "Alt View" at bounding box center [400, 88] width 57 height 22
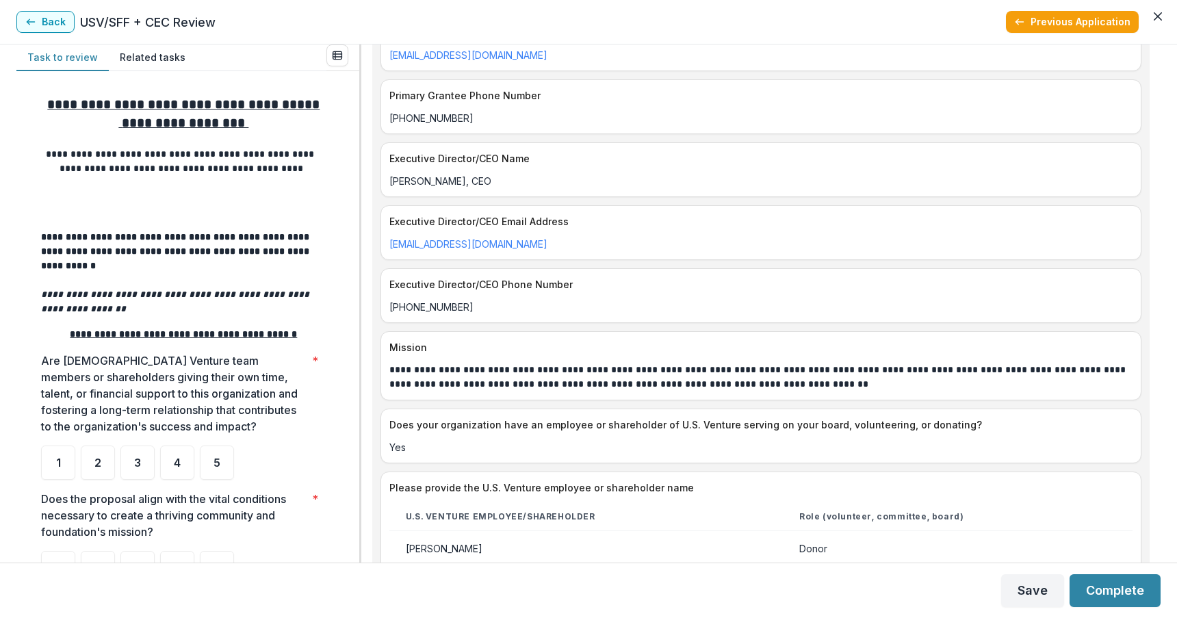
scroll to position [907, 0]
